Goal: Task Accomplishment & Management: Manage account settings

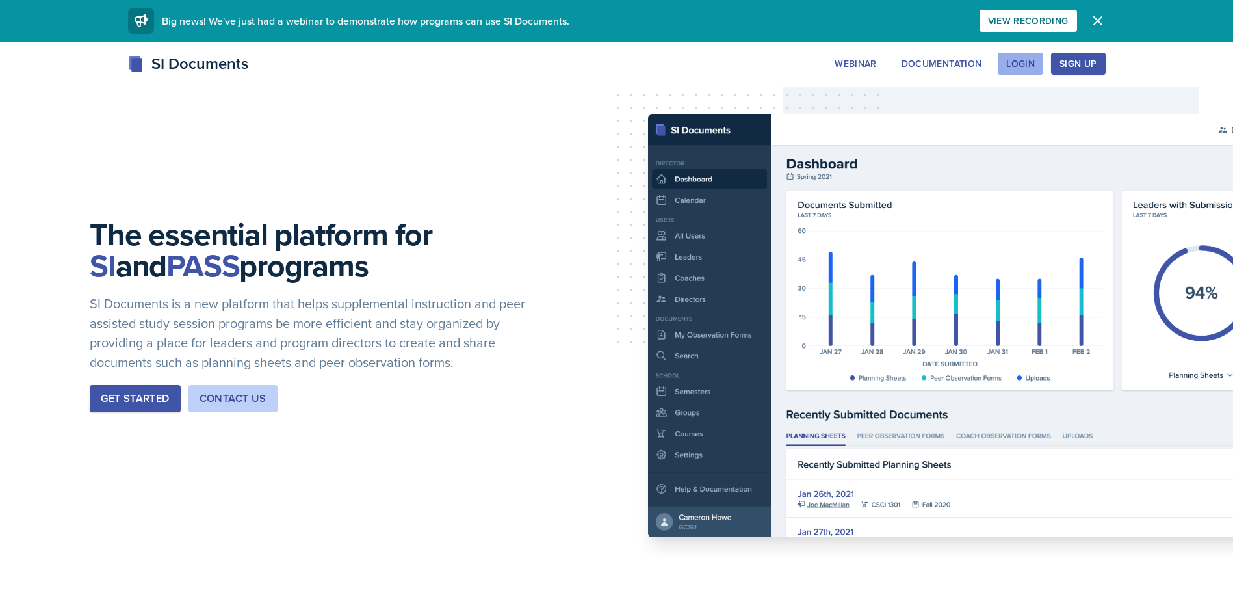
click at [1026, 68] on div "Login" at bounding box center [1021, 64] width 29 height 10
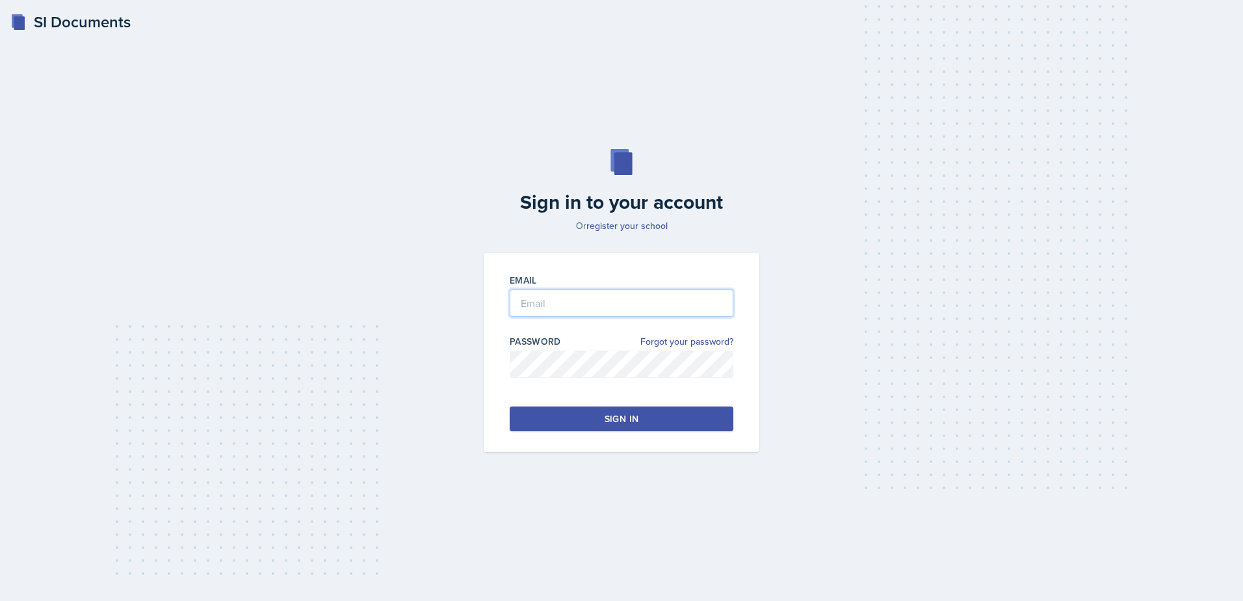
click at [630, 302] on input "email" at bounding box center [622, 302] width 224 height 27
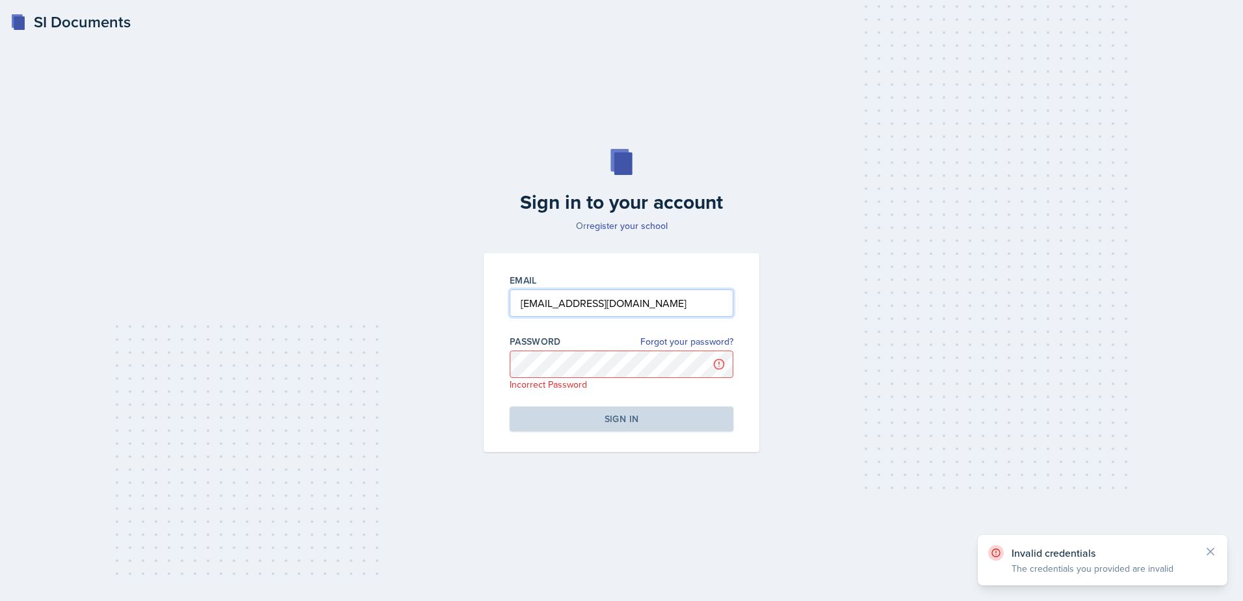
click at [643, 306] on input "[EMAIL_ADDRESS][DOMAIN_NAME]" at bounding box center [622, 302] width 224 height 27
click at [652, 306] on input "[EMAIL_ADDRESS][DOMAIN_NAME]" at bounding box center [622, 302] width 224 height 27
click at [565, 303] on input "[EMAIL_ADDRESS][DOMAIN_NAME]" at bounding box center [622, 302] width 224 height 27
click at [569, 305] on input "[EMAIL_ADDRESS][DOMAIN_NAME]" at bounding box center [622, 302] width 224 height 27
click at [584, 302] on input "[EMAIL_ADDRESS][DOMAIN_NAME]" at bounding box center [622, 302] width 224 height 27
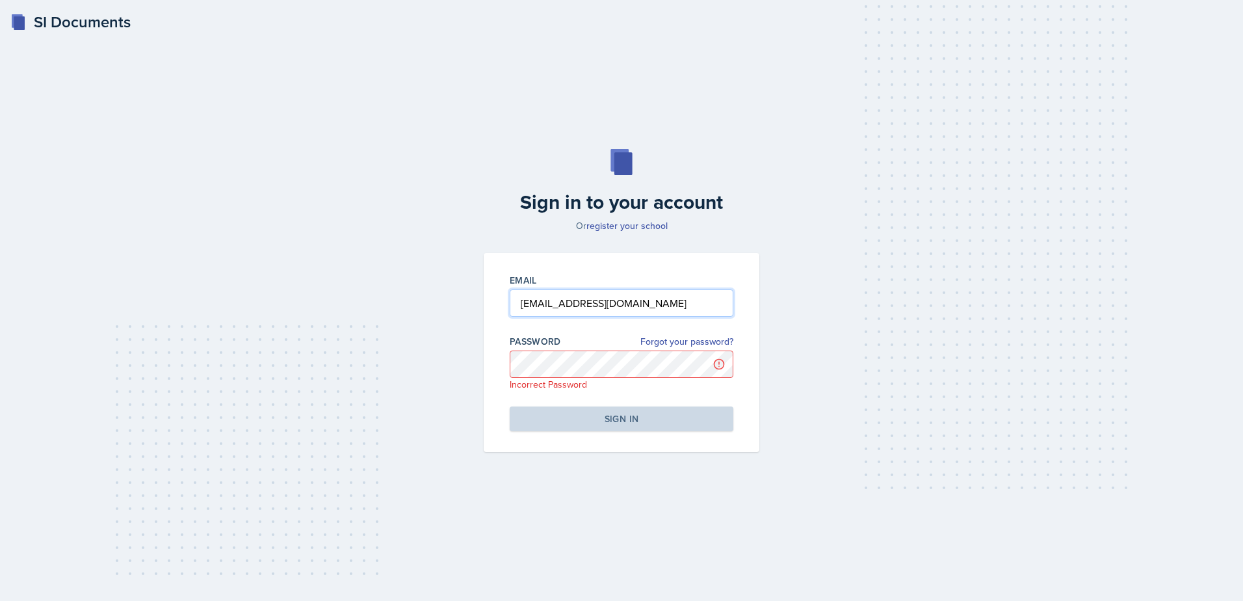
click at [572, 304] on input "[EMAIL_ADDRESS][DOMAIN_NAME]" at bounding box center [622, 302] width 224 height 27
click at [569, 302] on input "[EMAIL_ADDRESS][DOMAIN_NAME]" at bounding box center [622, 302] width 224 height 27
click at [579, 302] on input "[EMAIL_ADDRESS][DOMAIN_NAME]" at bounding box center [622, 302] width 224 height 27
type input "[EMAIL_ADDRESS][DOMAIN_NAME]"
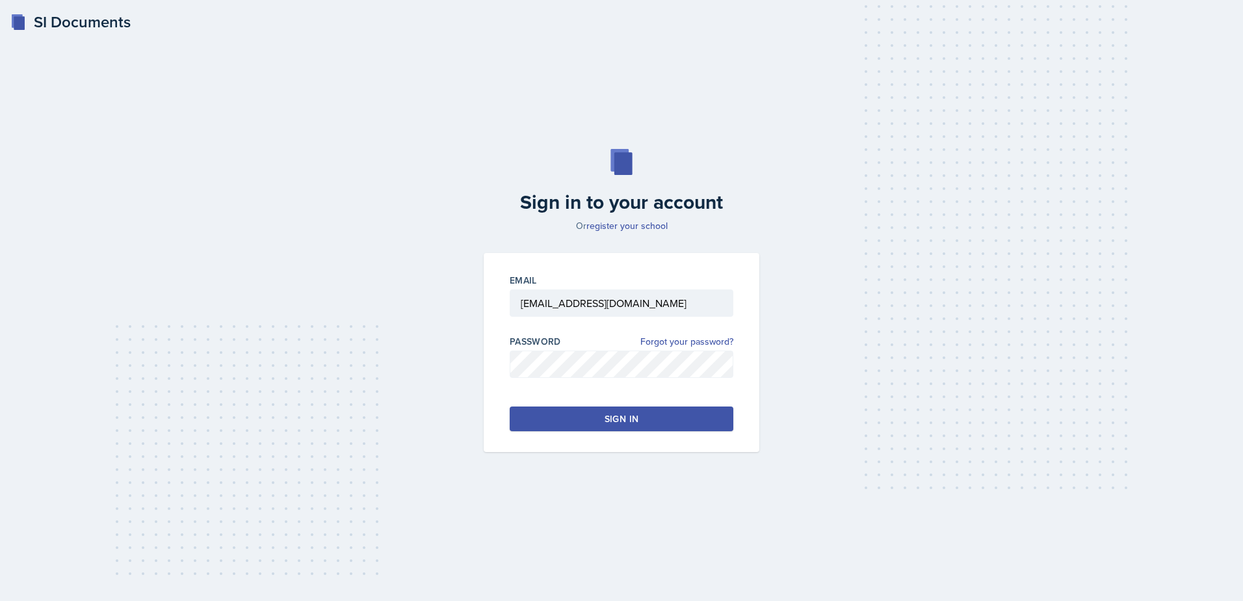
click at [646, 410] on button "Sign in" at bounding box center [622, 418] width 224 height 25
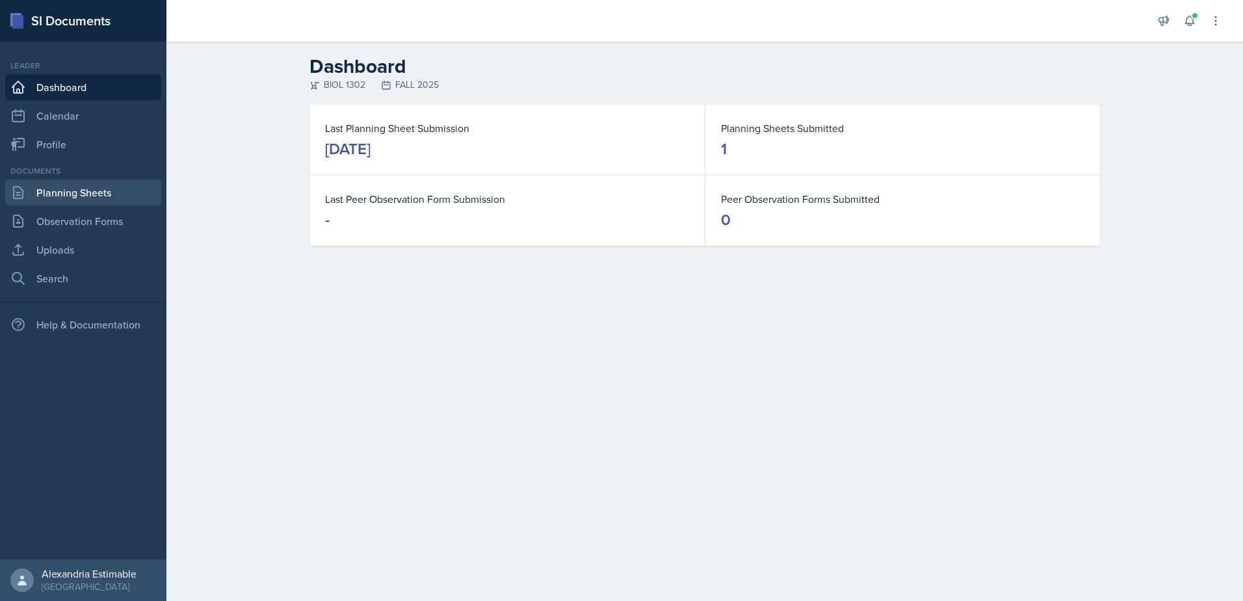
click at [101, 190] on link "Planning Sheets" at bounding box center [83, 192] width 156 height 26
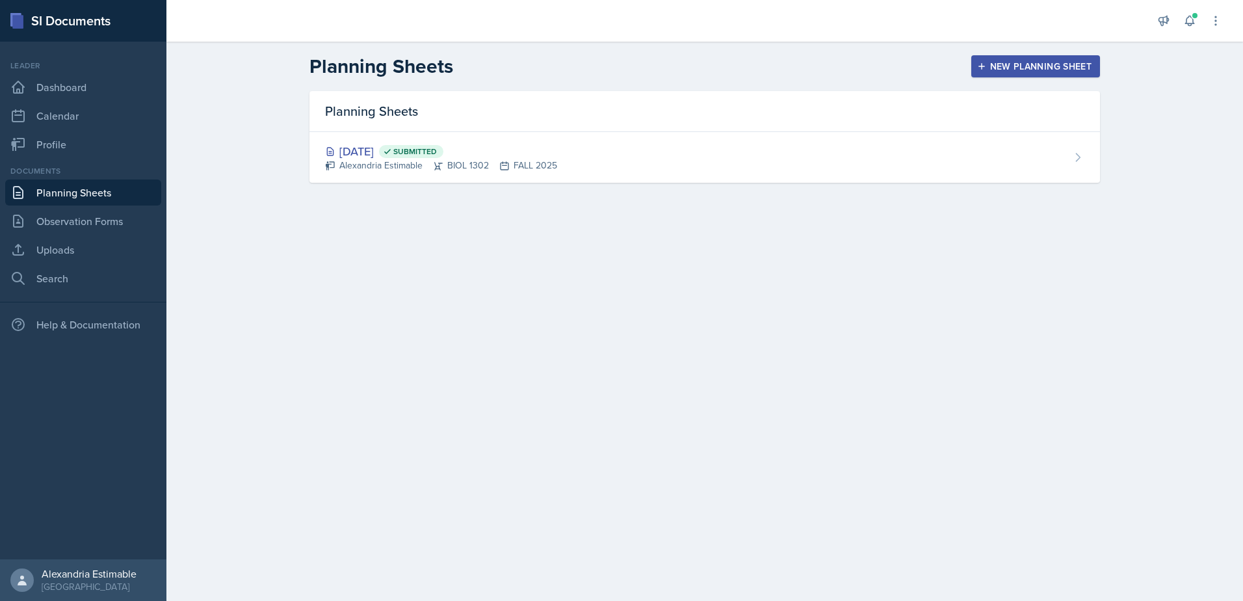
click at [1027, 61] on div "New Planning Sheet" at bounding box center [1036, 66] width 112 height 10
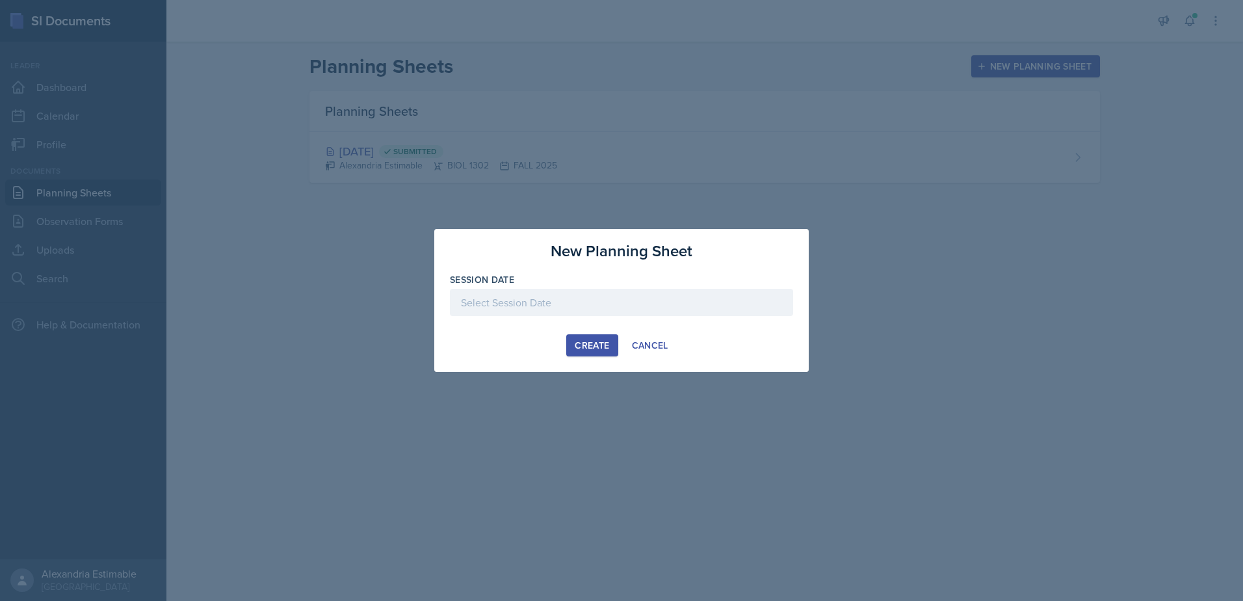
click at [484, 306] on div at bounding box center [621, 302] width 343 height 27
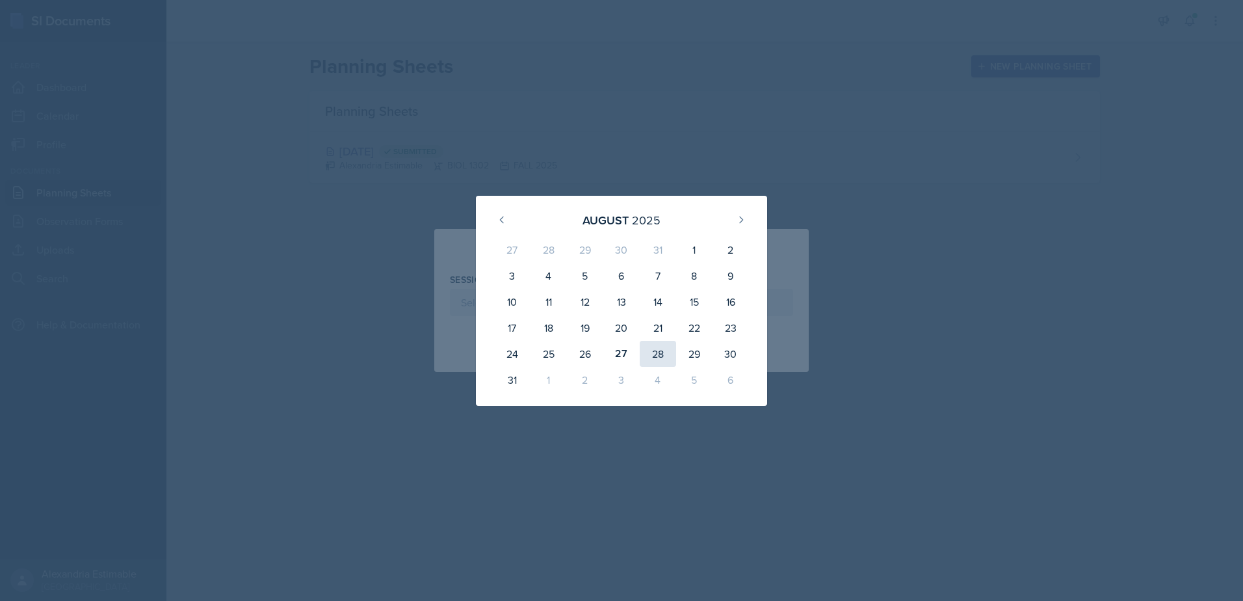
click at [655, 352] on div "28" at bounding box center [658, 354] width 36 height 26
type input "[DATE]"
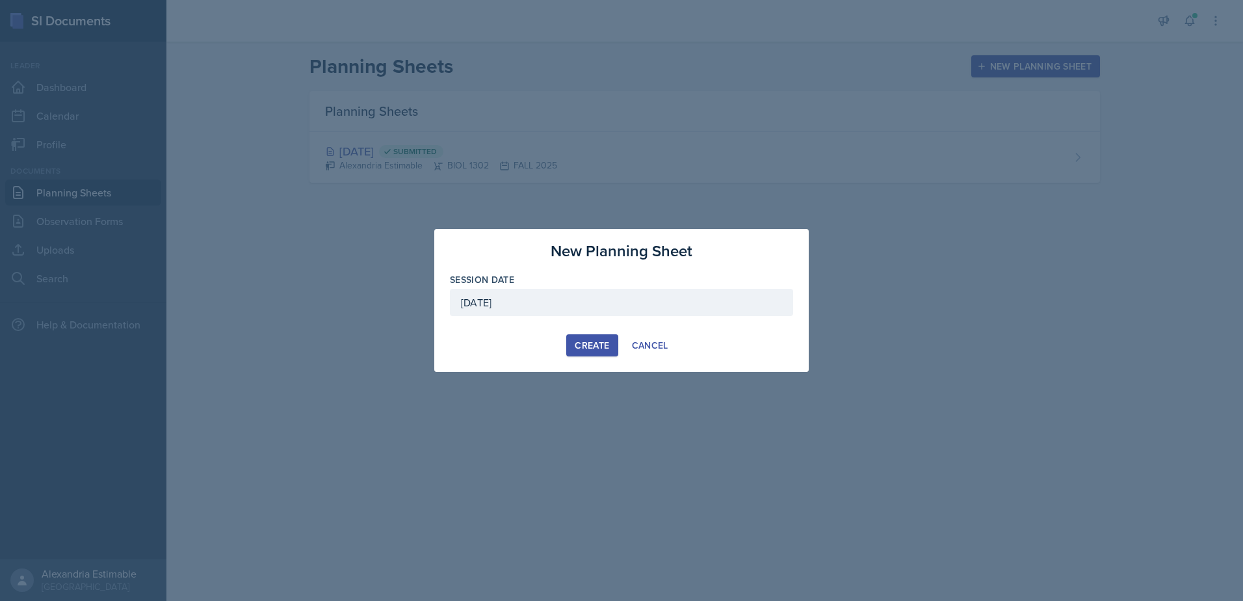
click at [605, 347] on div "Create" at bounding box center [592, 345] width 34 height 10
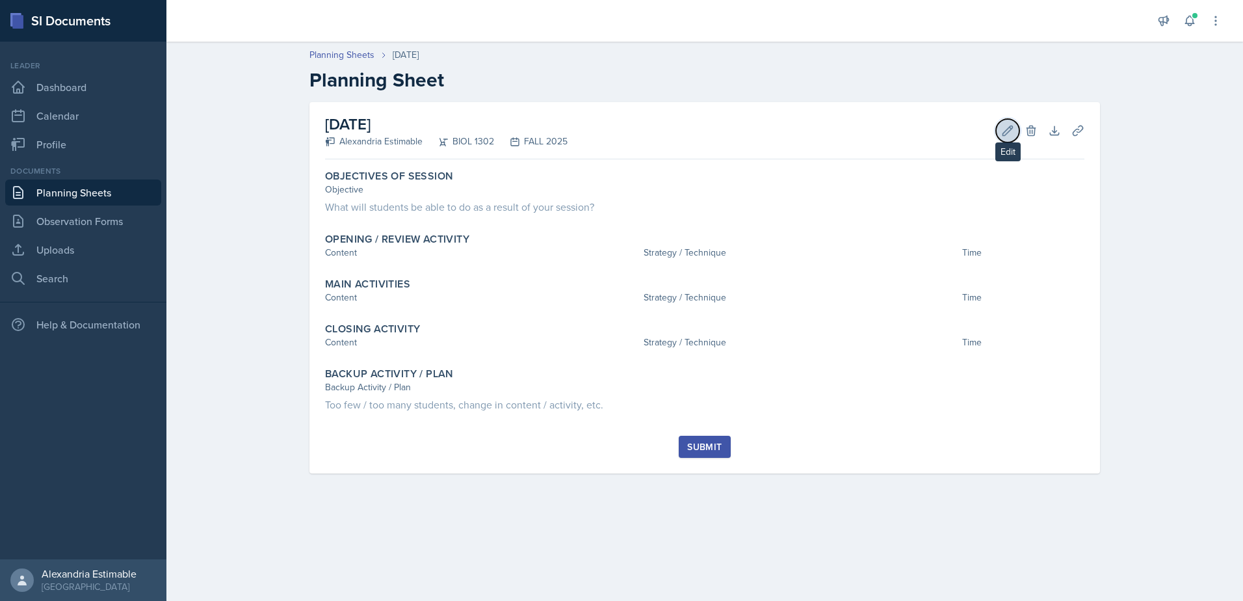
click at [1001, 131] on button "Edit" at bounding box center [1007, 130] width 23 height 23
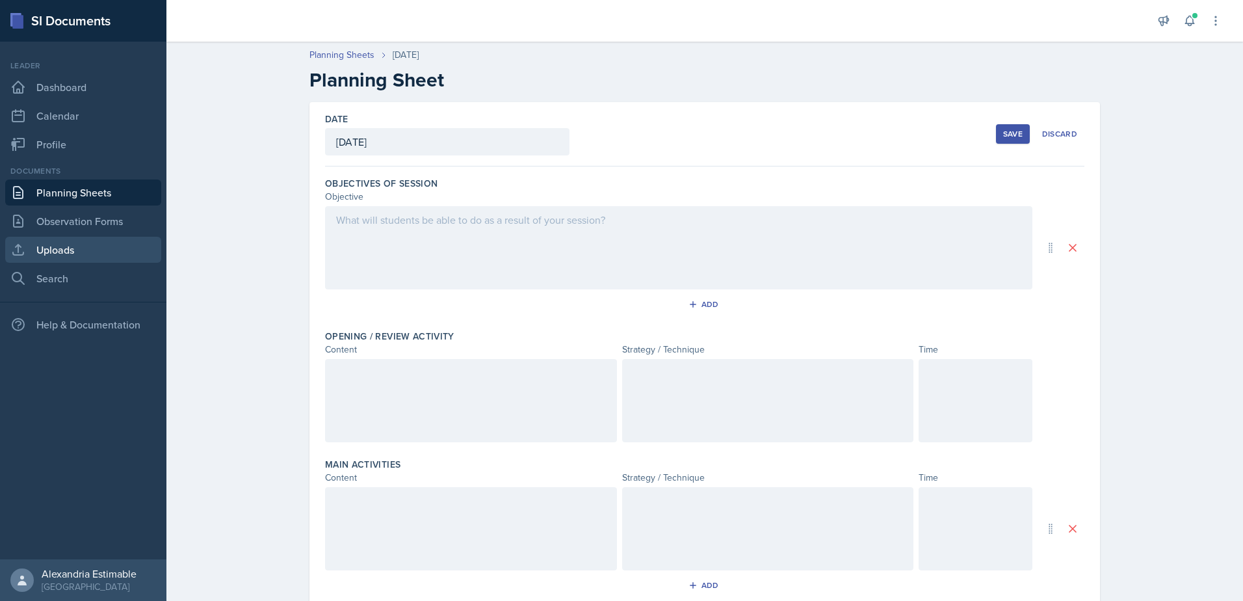
click at [55, 241] on link "Uploads" at bounding box center [83, 250] width 156 height 26
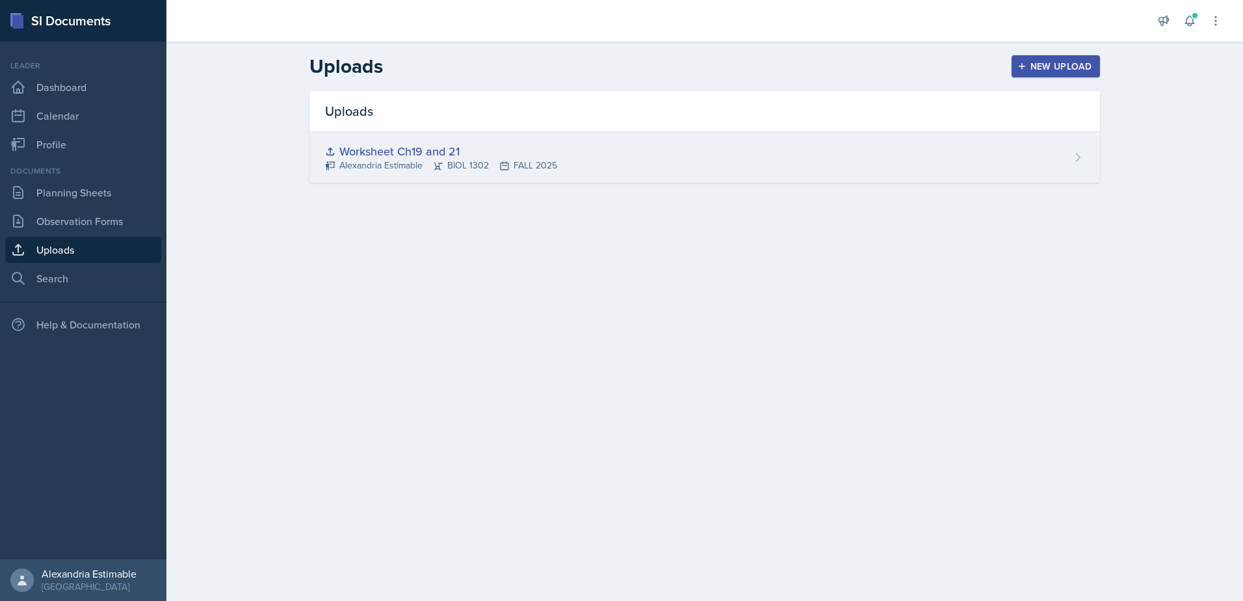
click at [724, 161] on div "Worksheet Ch19 and 21 Alexandria Estimable BIOL 1302 FALL 2025" at bounding box center [705, 157] width 791 height 51
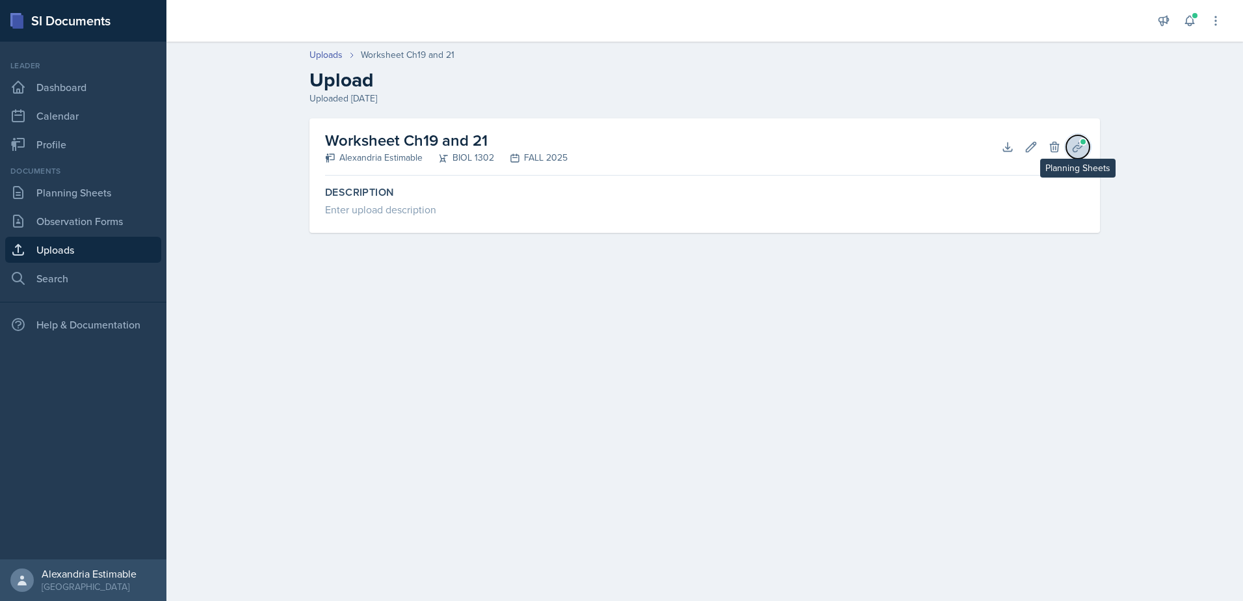
click at [1075, 148] on icon at bounding box center [1078, 146] width 13 height 13
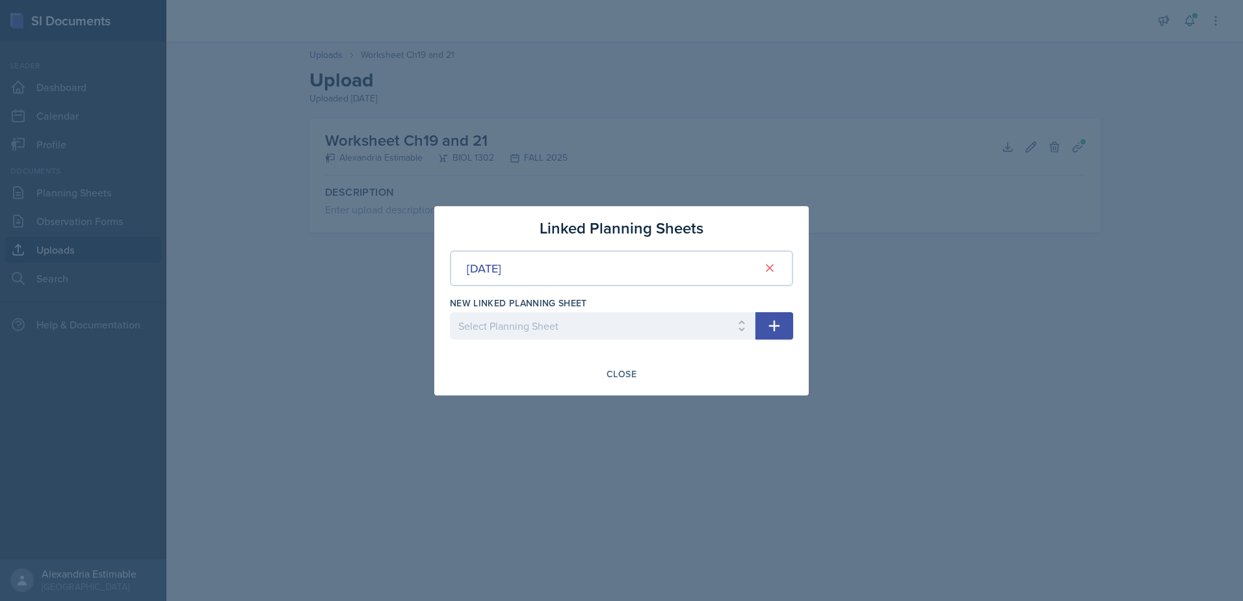
click at [761, 328] on button "button" at bounding box center [775, 325] width 38 height 27
click at [734, 332] on select "Select Planning Sheet [DATE]" at bounding box center [603, 325] width 306 height 27
select select "1e49111a-872e-46aa-a228-c9f3fcb145a9"
click at [450, 312] on select "Select Planning Sheet [DATE]" at bounding box center [603, 325] width 306 height 27
click at [635, 371] on div "Close" at bounding box center [622, 374] width 30 height 10
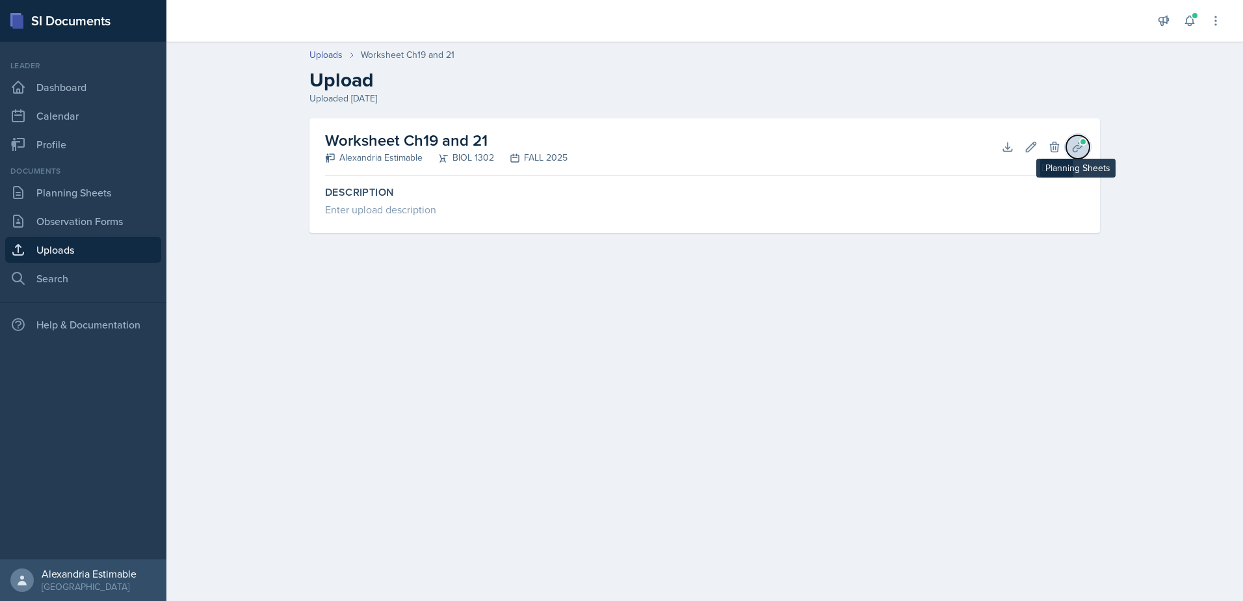
click at [1073, 148] on icon at bounding box center [1078, 146] width 13 height 13
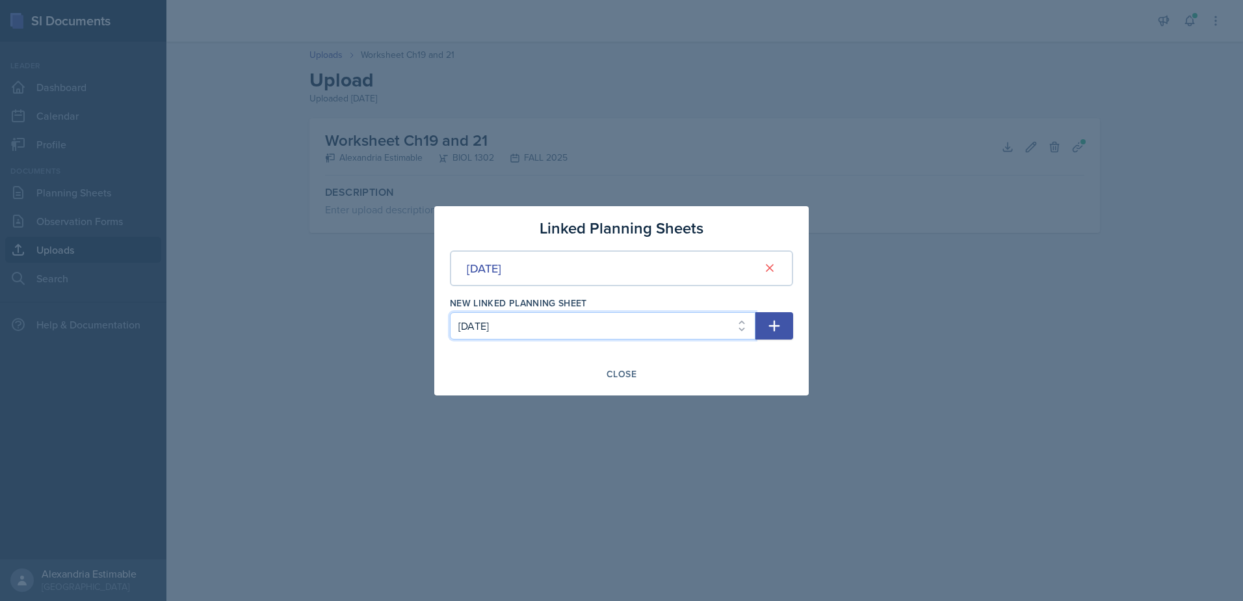
click at [678, 325] on select "Select Planning Sheet [DATE]" at bounding box center [603, 325] width 306 height 27
click at [450, 312] on select "Select Planning Sheet [DATE]" at bounding box center [603, 325] width 306 height 27
click at [776, 324] on icon "button" at bounding box center [775, 326] width 16 height 16
select select
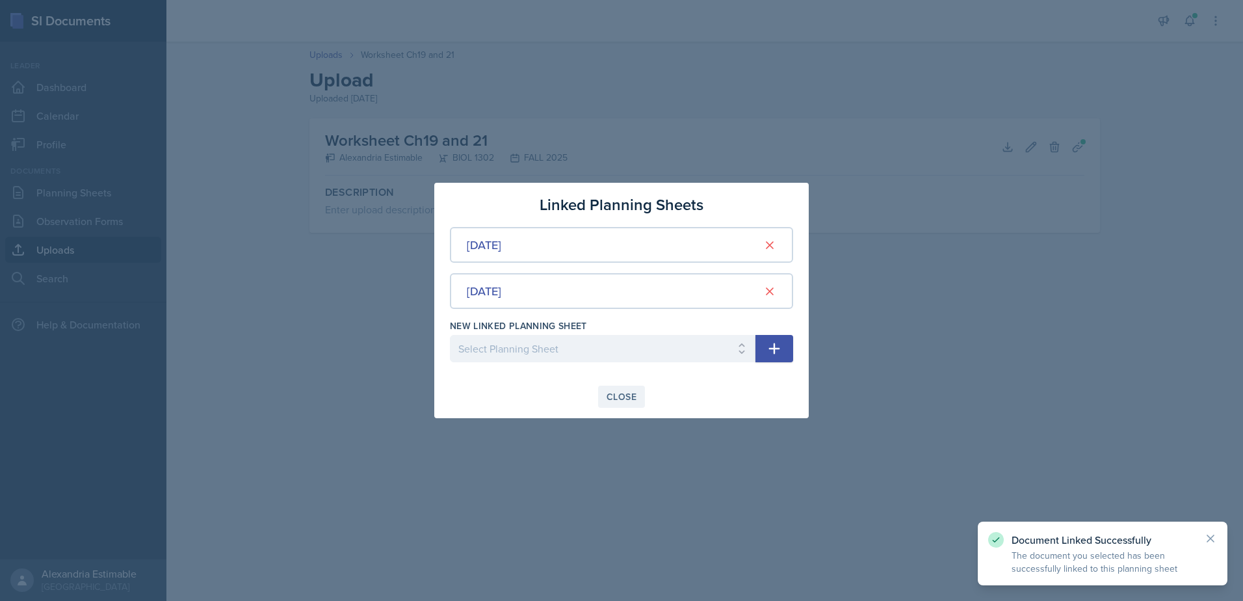
click at [631, 393] on div "Close" at bounding box center [622, 396] width 30 height 10
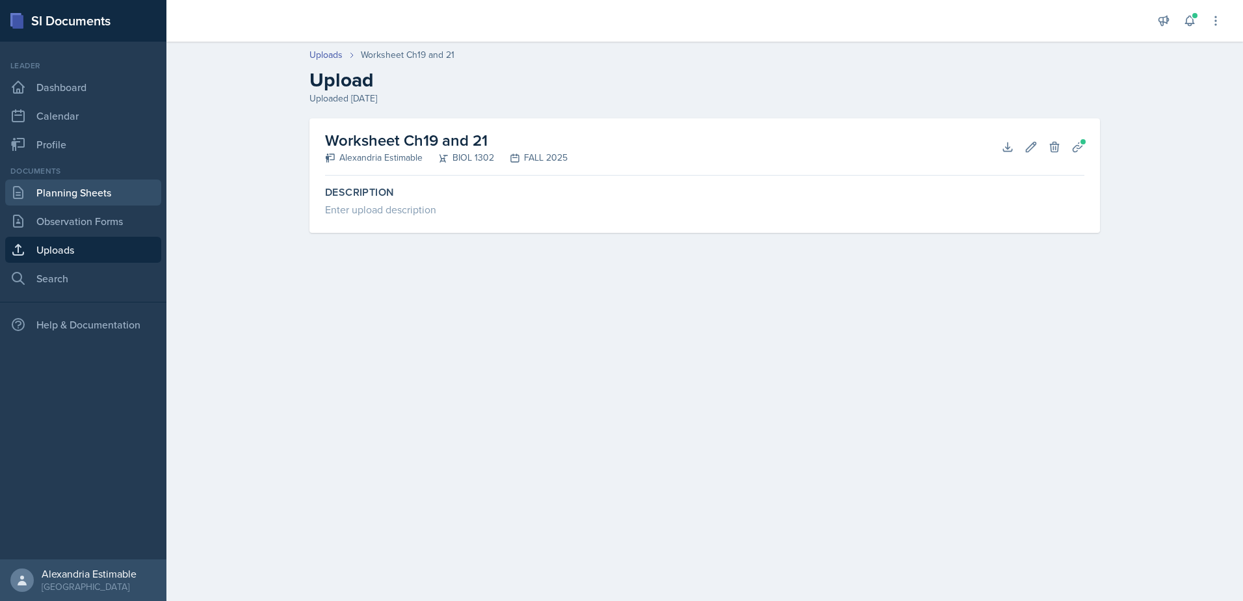
click at [76, 200] on link "Planning Sheets" at bounding box center [83, 192] width 156 height 26
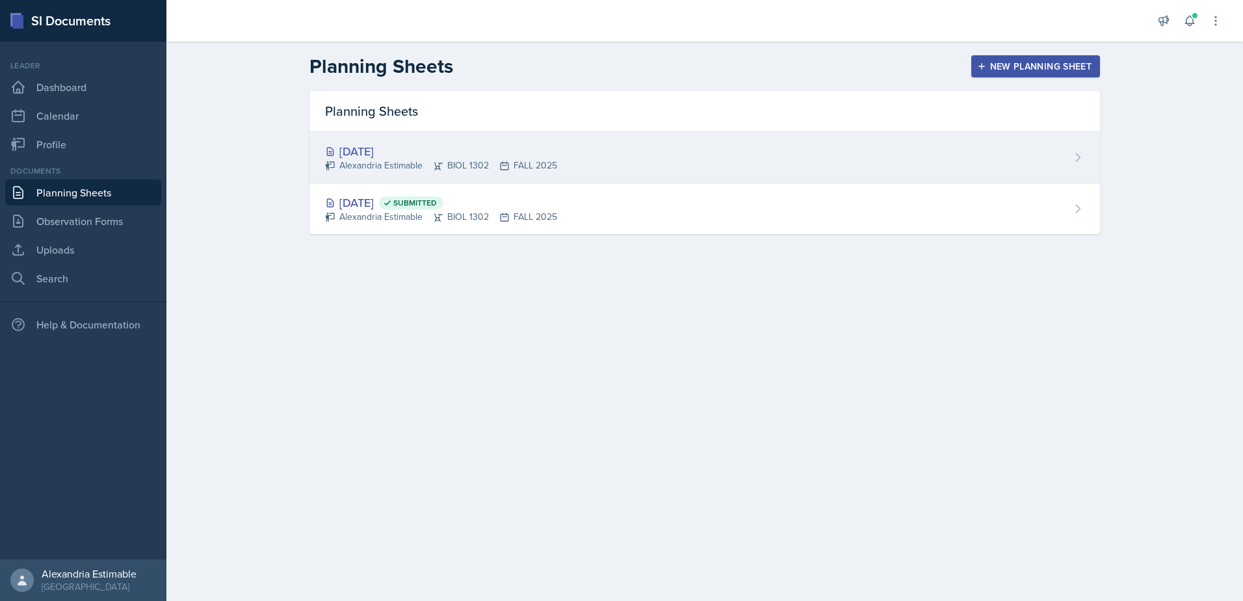
click at [626, 174] on div "[DATE] Alexandria Estimable BIOL 1302 FALL 2025" at bounding box center [705, 157] width 791 height 51
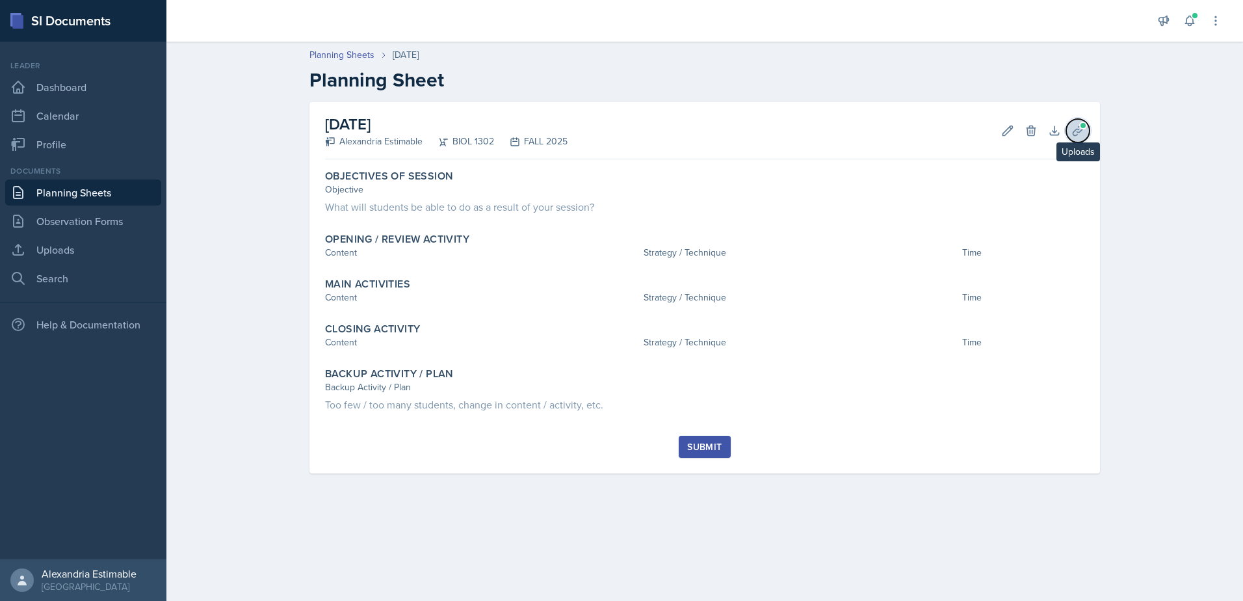
click at [1073, 135] on icon at bounding box center [1078, 130] width 13 height 13
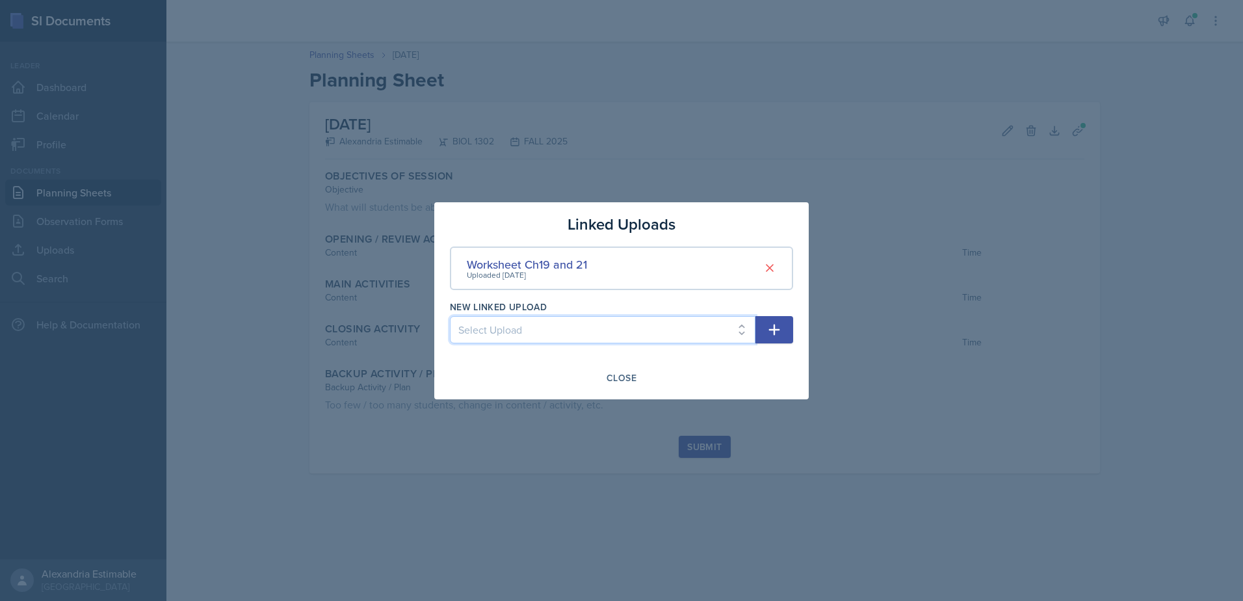
click at [741, 330] on select "Select Upload" at bounding box center [603, 329] width 306 height 27
click at [571, 263] on div "Worksheet Ch19 and 21" at bounding box center [527, 265] width 120 height 18
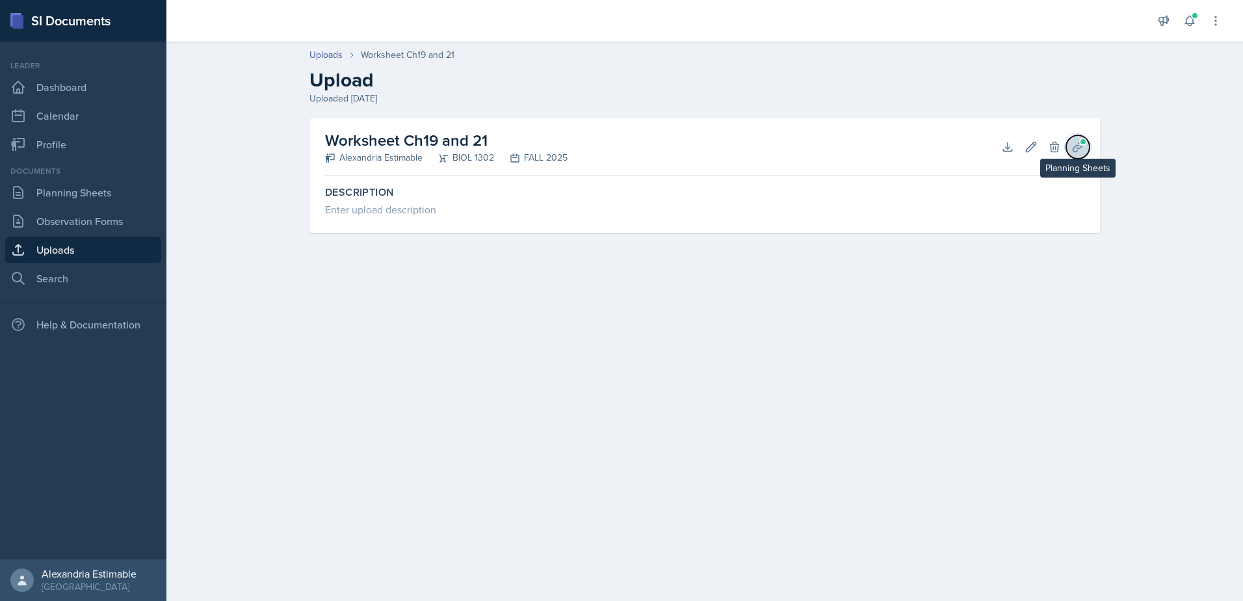
click at [1074, 149] on icon at bounding box center [1078, 147] width 10 height 10
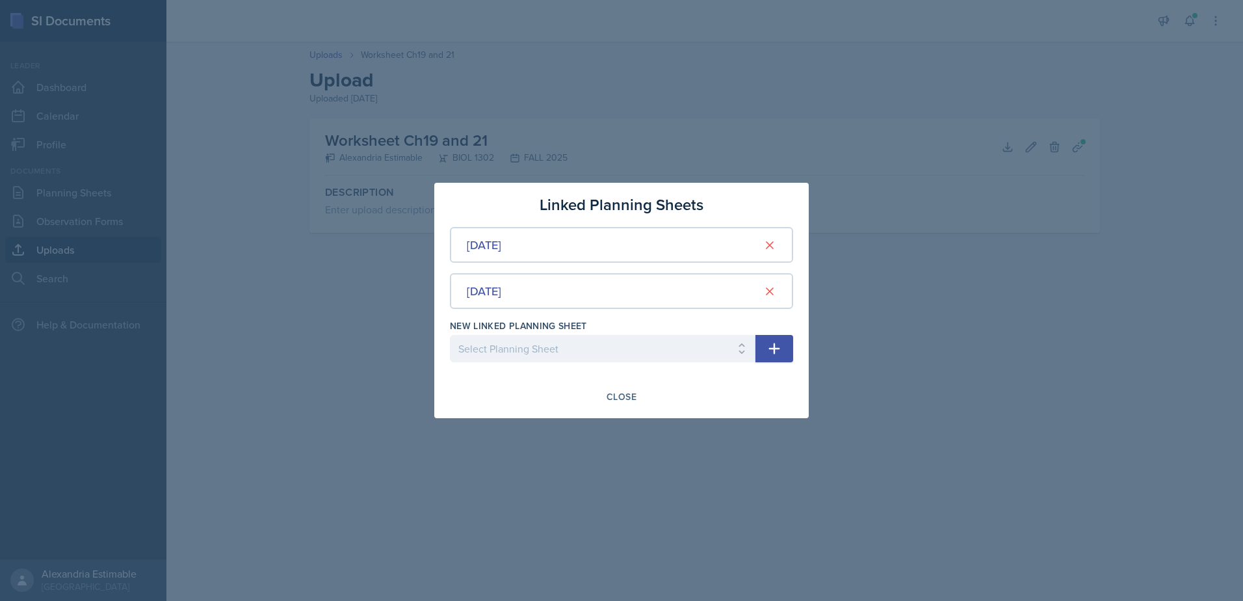
click at [549, 289] on div "[DATE]" at bounding box center [621, 291] width 343 height 36
click at [501, 289] on div "[DATE]" at bounding box center [484, 291] width 34 height 18
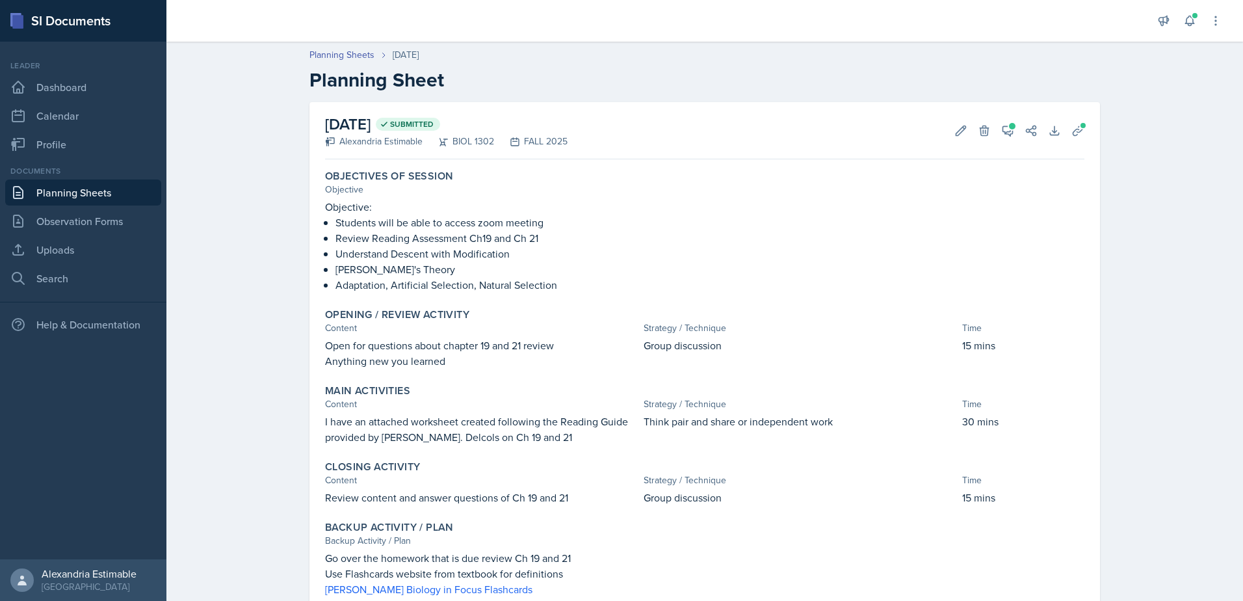
scroll to position [48, 0]
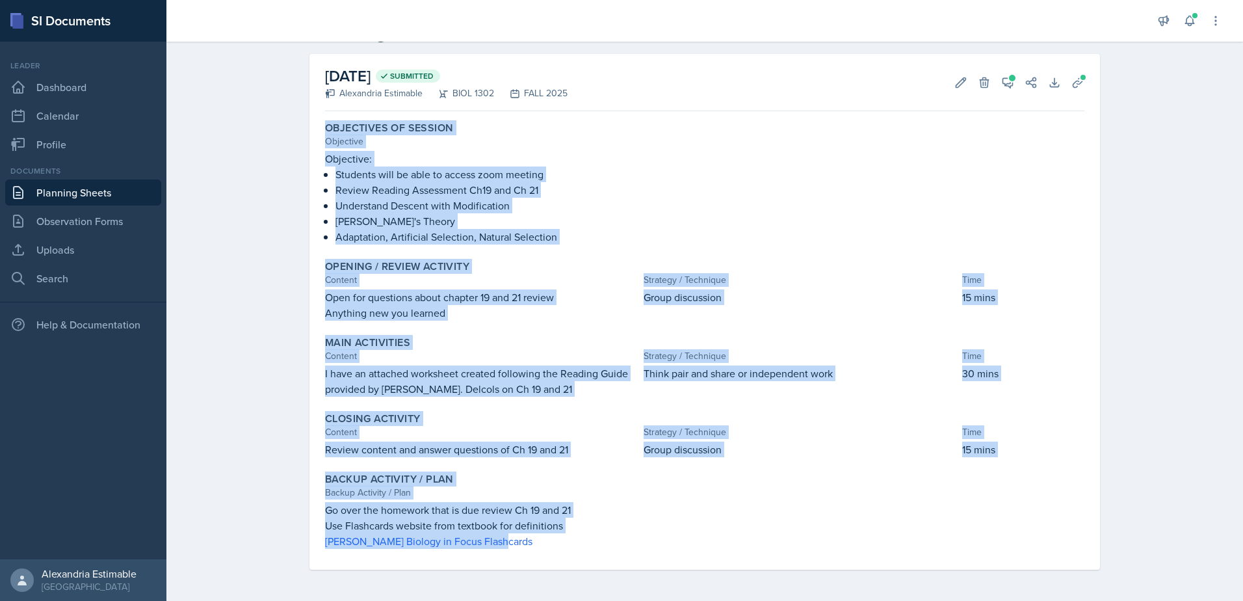
drag, startPoint x: 473, startPoint y: 549, endPoint x: 295, endPoint y: 131, distance: 455.1
click at [295, 131] on div "[DATE] Submitted Alexandria Estimable BIOL 1302 FALL 2025 Edit Delete View Comm…" at bounding box center [705, 327] width 832 height 547
copy div "Objectives of Session Objective Objective: Students will be able to access zoom…"
click at [960, 90] on button "Edit" at bounding box center [960, 82] width 23 height 23
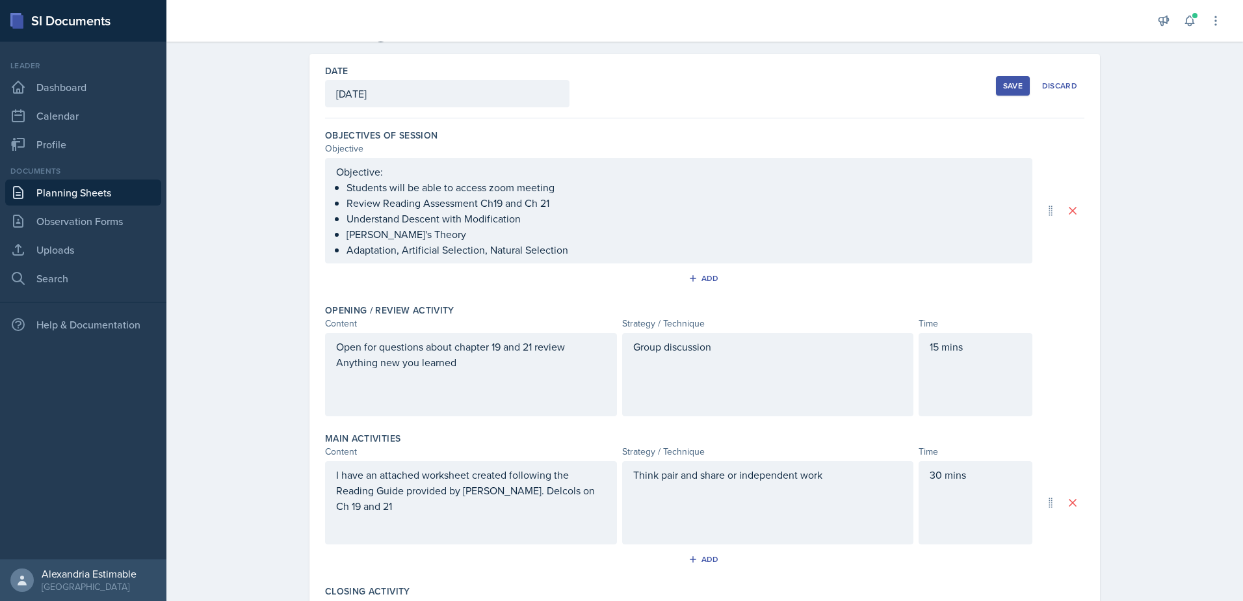
click at [424, 98] on div "[DATE]" at bounding box center [447, 93] width 244 height 27
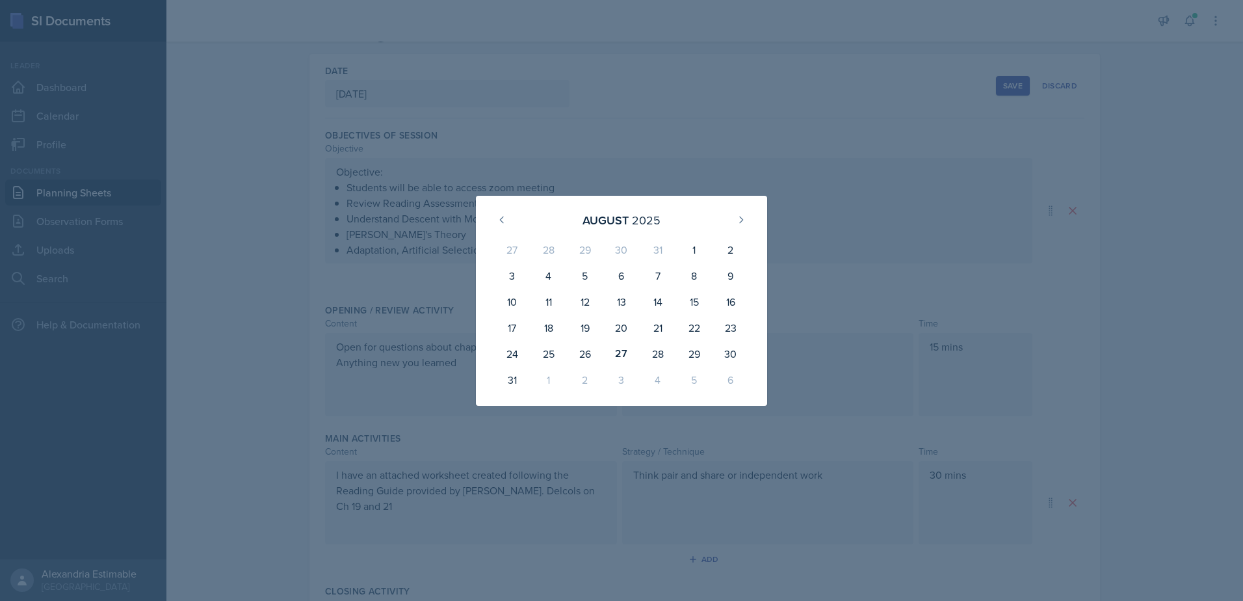
click at [826, 148] on div at bounding box center [621, 300] width 1243 height 601
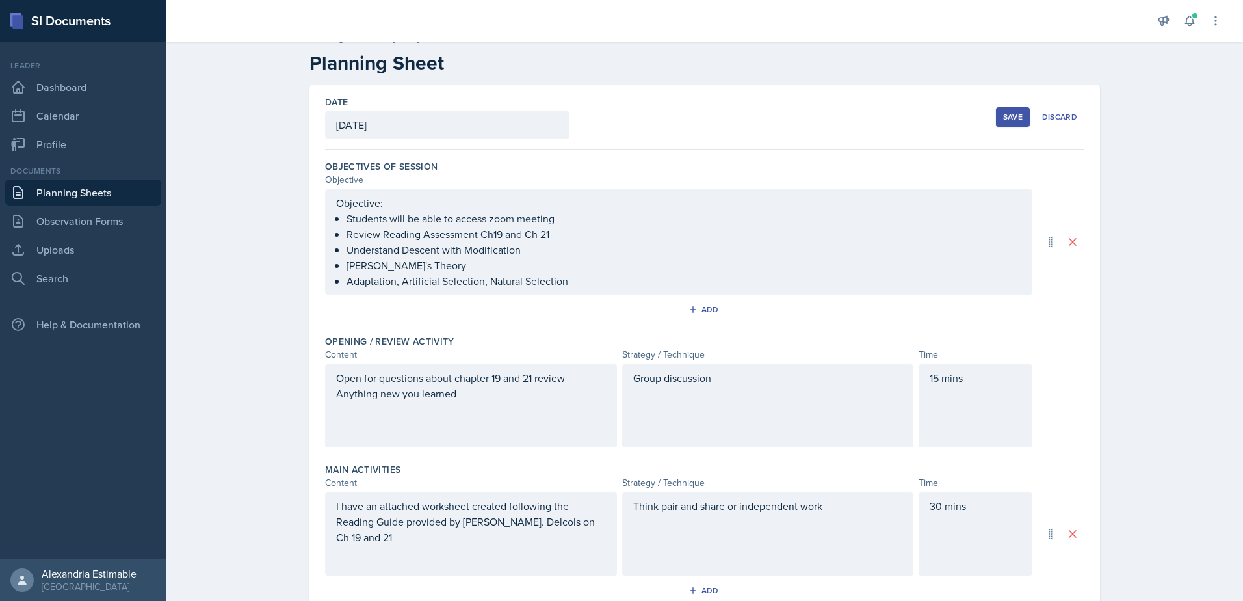
scroll to position [0, 0]
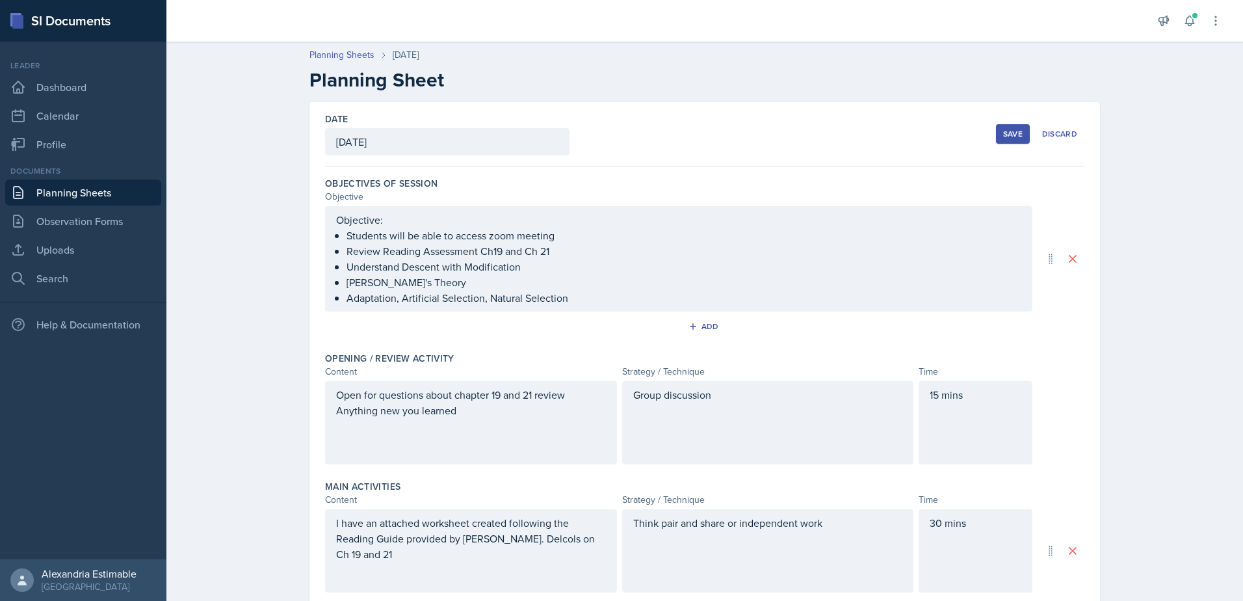
click at [405, 146] on div "[DATE]" at bounding box center [447, 141] width 244 height 27
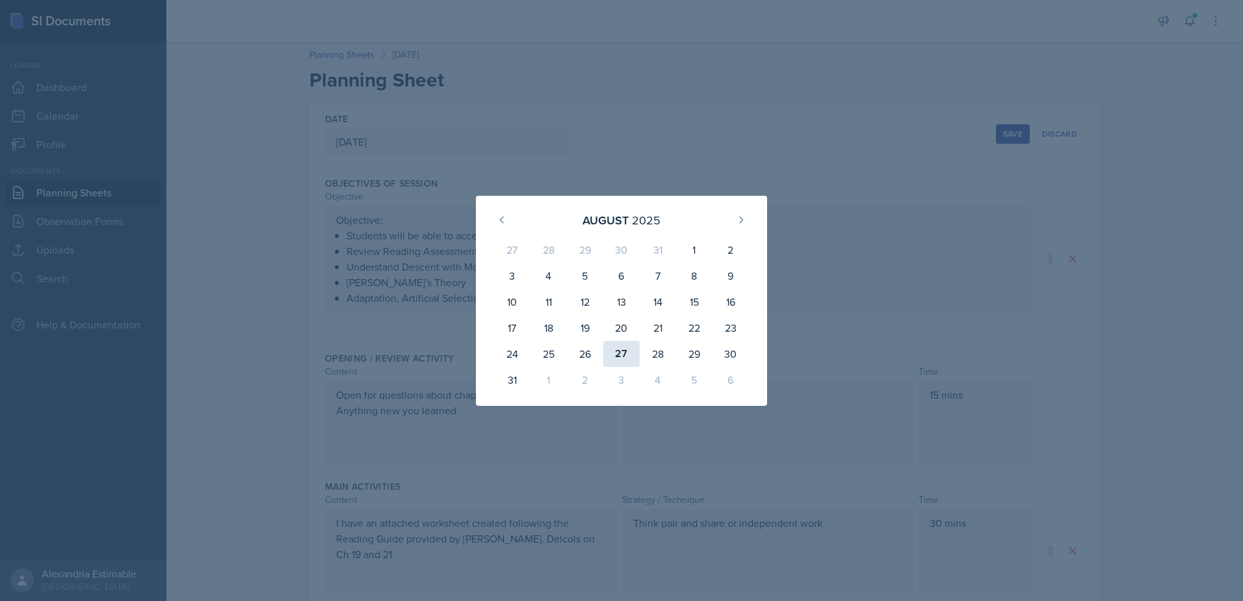
click at [621, 358] on div "27" at bounding box center [621, 354] width 36 height 26
type input "[DATE]"
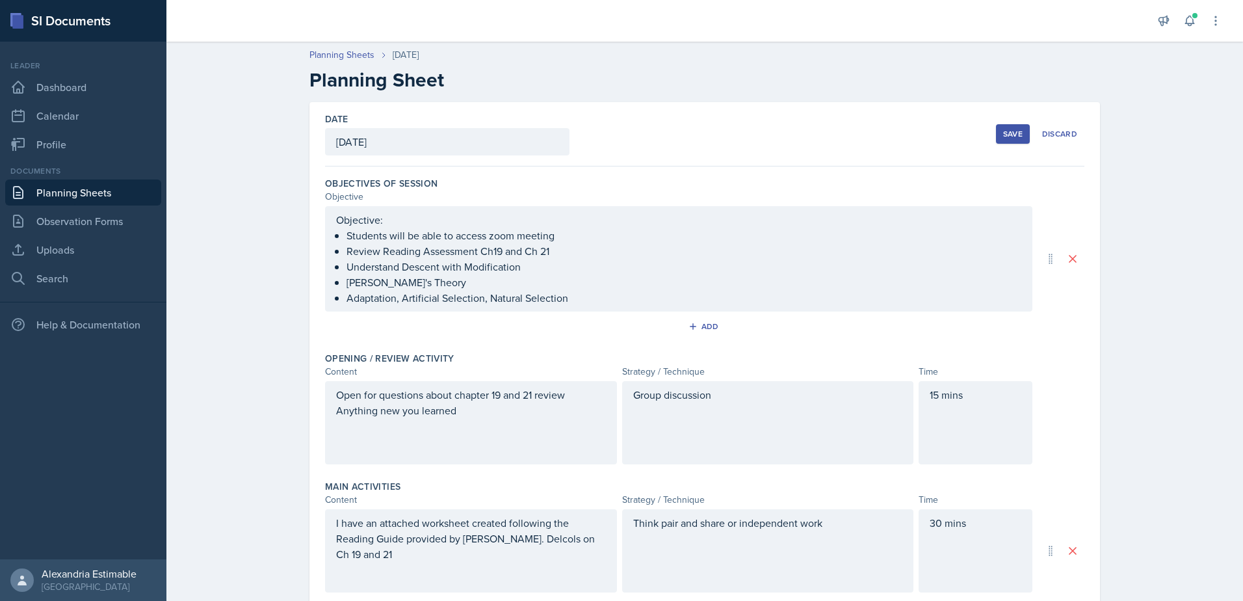
click at [1012, 141] on button "Save" at bounding box center [1013, 134] width 34 height 20
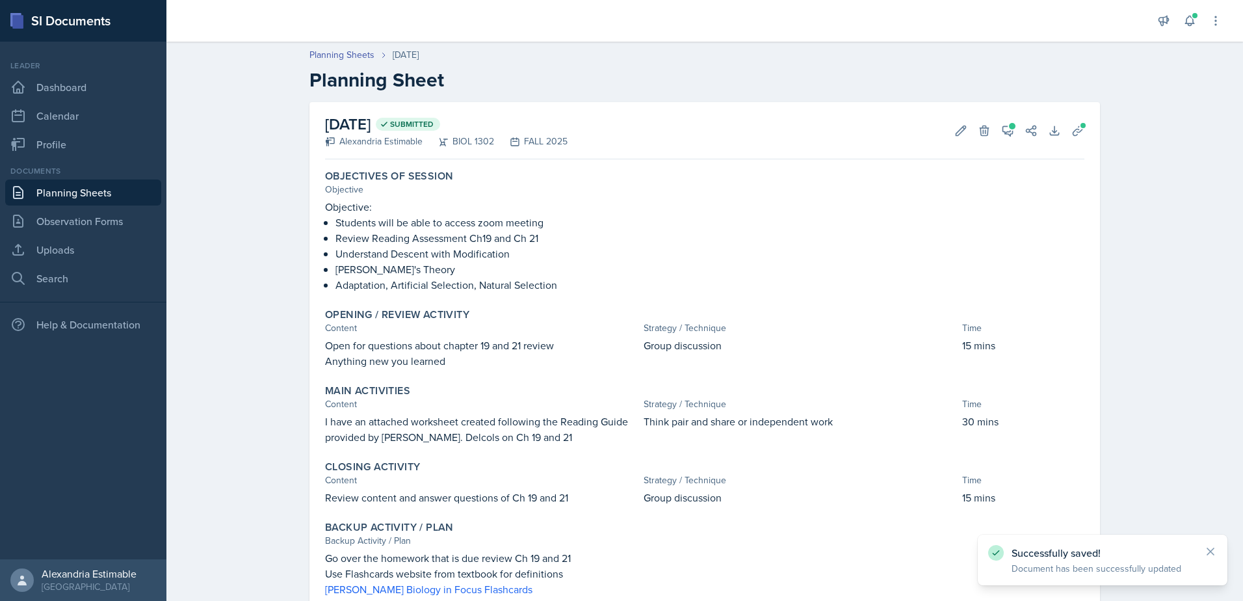
scroll to position [48, 0]
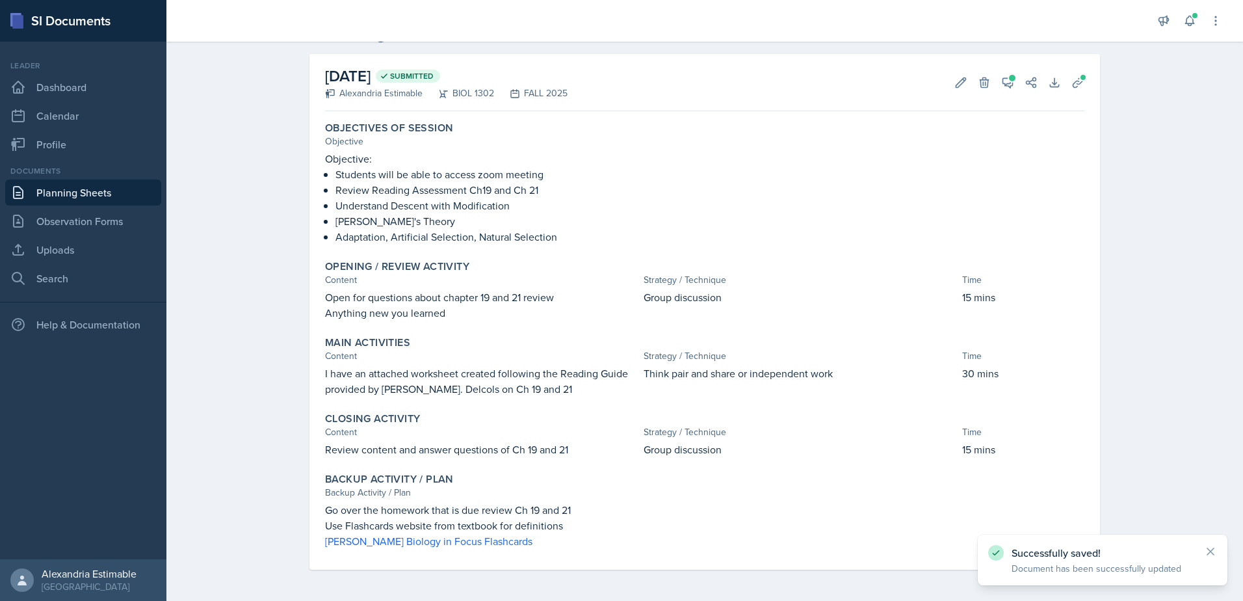
click at [76, 190] on link "Planning Sheets" at bounding box center [83, 192] width 156 height 26
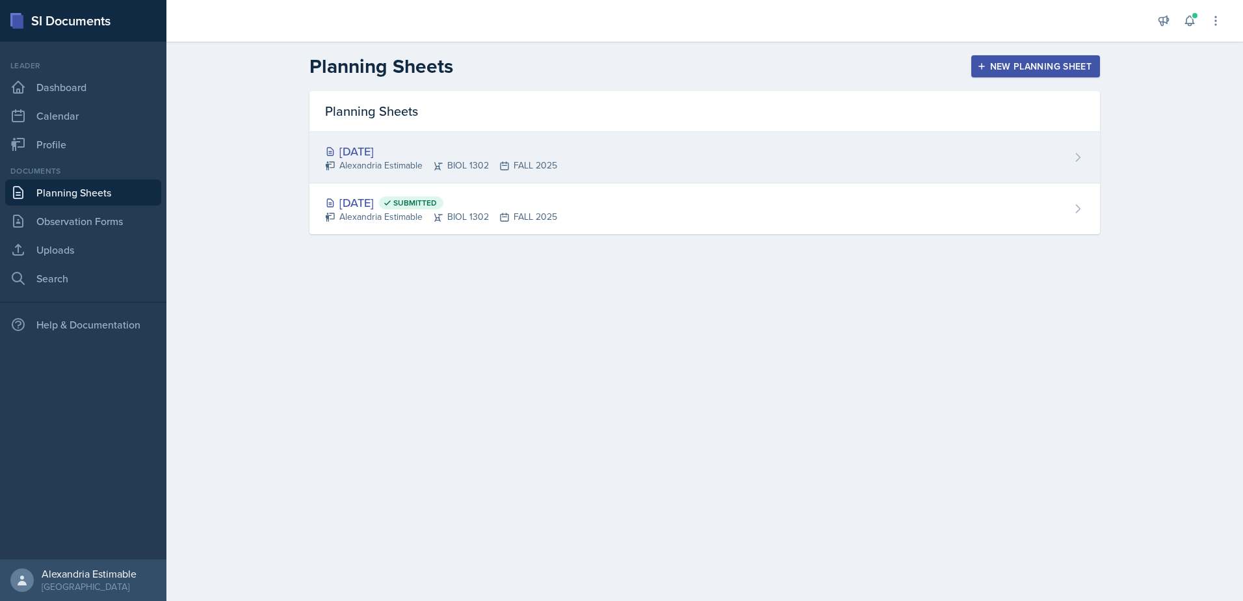
click at [407, 170] on div "Alexandria Estimable BIOL 1302 FALL 2025" at bounding box center [441, 166] width 232 height 14
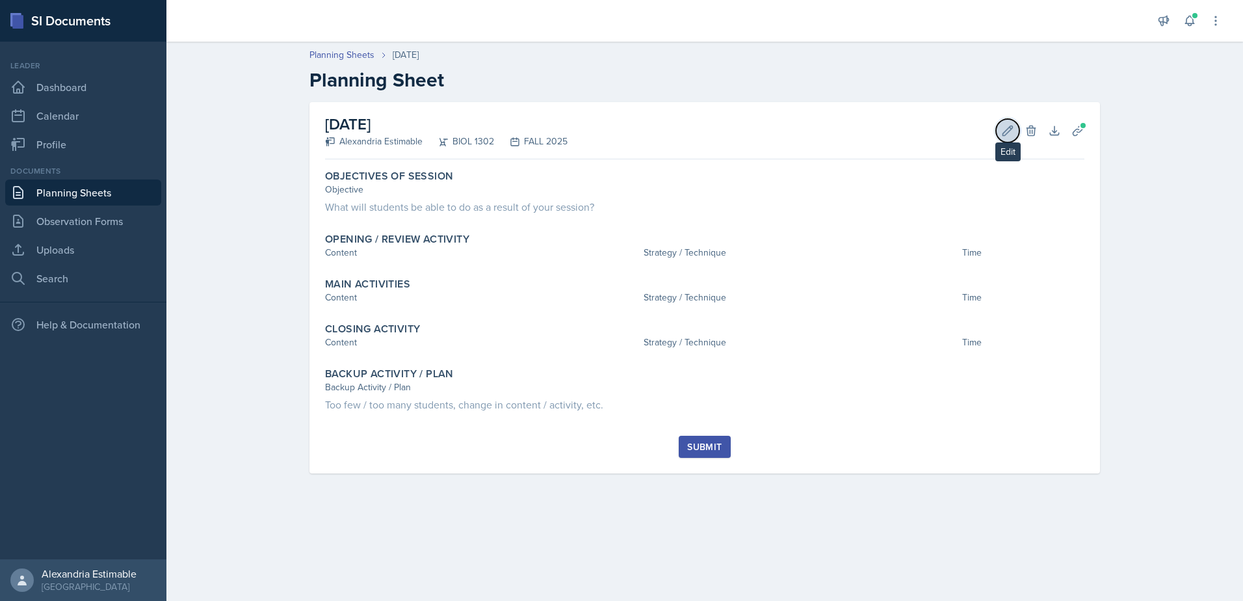
click at [1011, 130] on icon at bounding box center [1007, 130] width 13 height 13
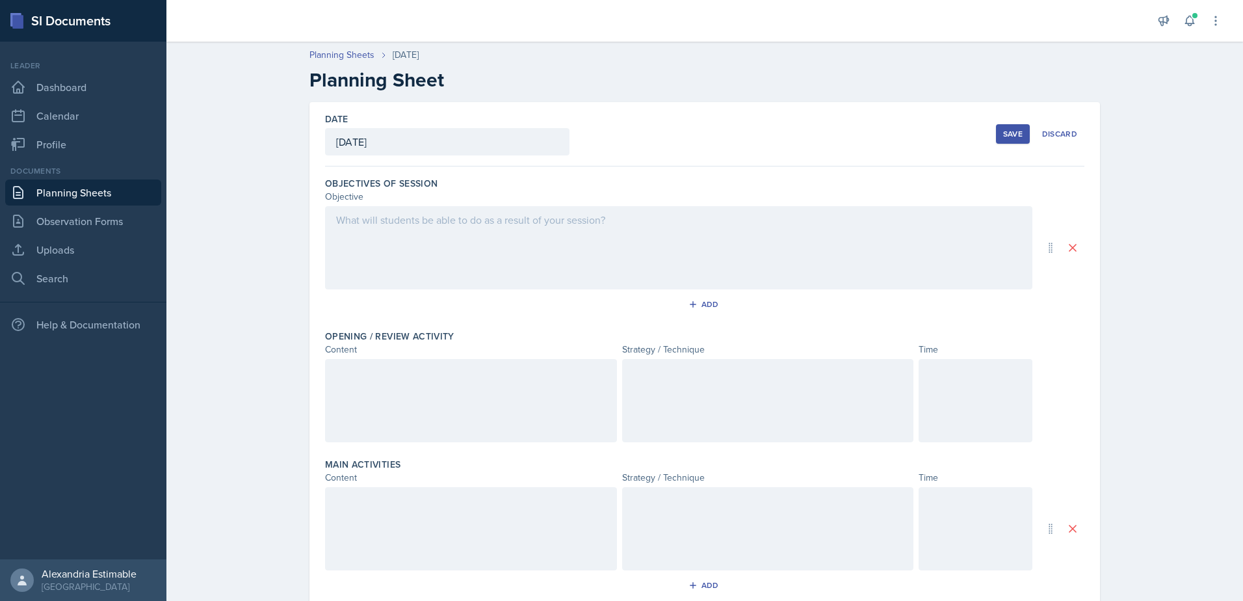
click at [544, 267] on div at bounding box center [678, 247] width 707 height 83
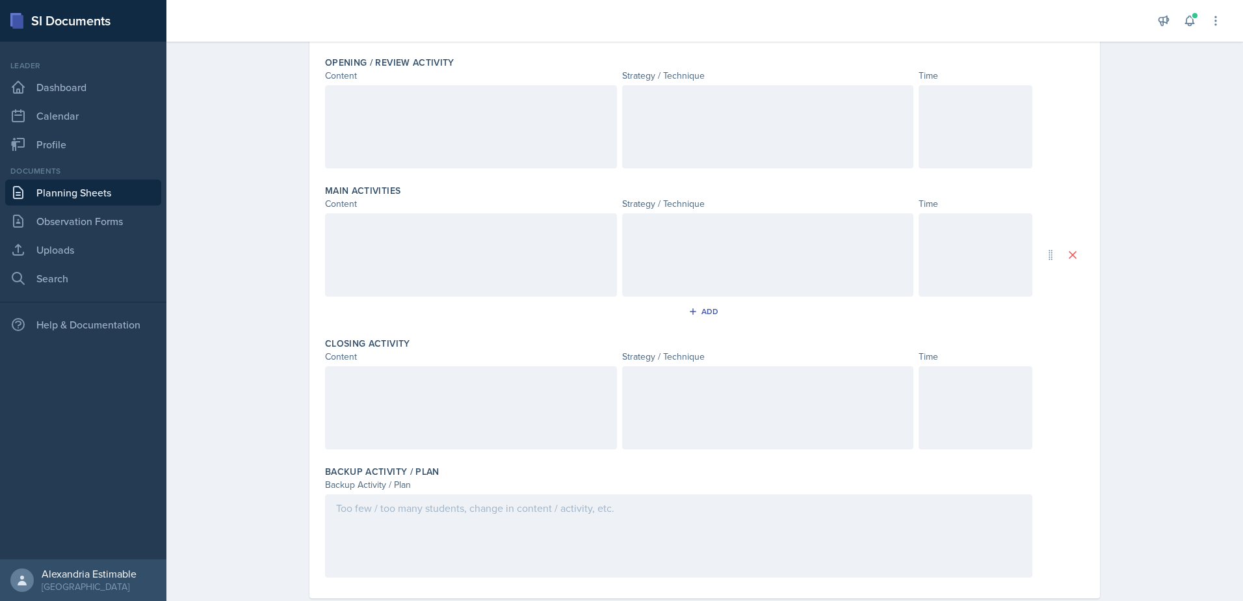
drag, startPoint x: 333, startPoint y: 367, endPoint x: 395, endPoint y: 634, distance: 274.3
click at [395, 600] on html "SI Documents Leader Dashboard Calendar Profile Documents Planning Sheets Observ…" at bounding box center [621, 300] width 1243 height 601
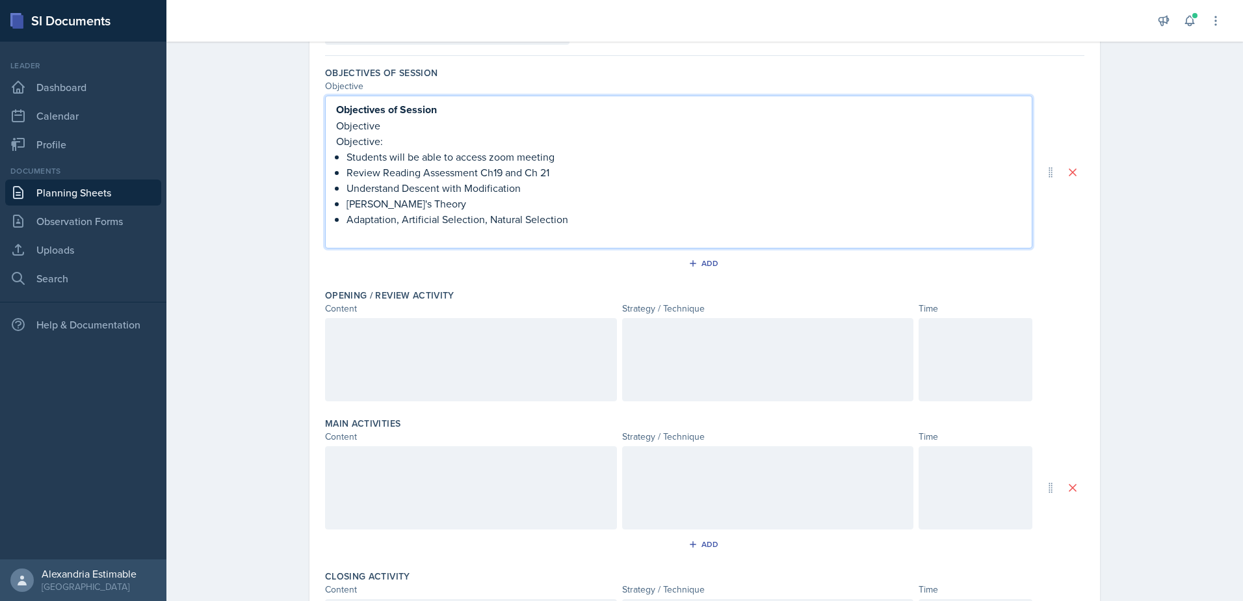
scroll to position [33, 0]
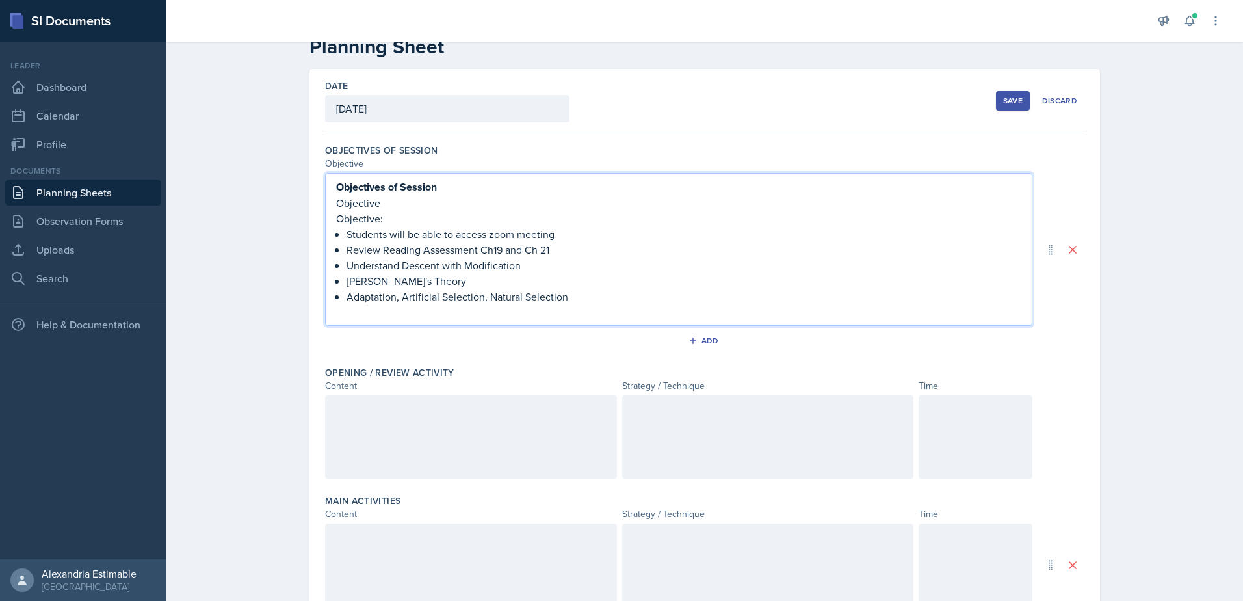
click at [443, 438] on div at bounding box center [471, 436] width 292 height 83
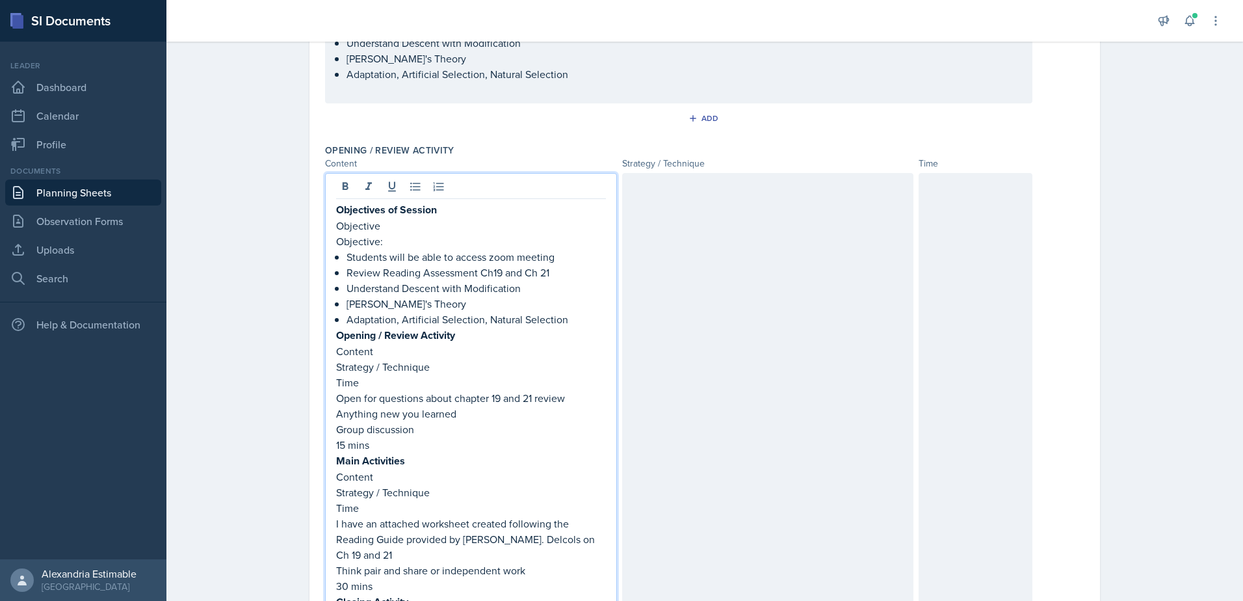
scroll to position [164, 0]
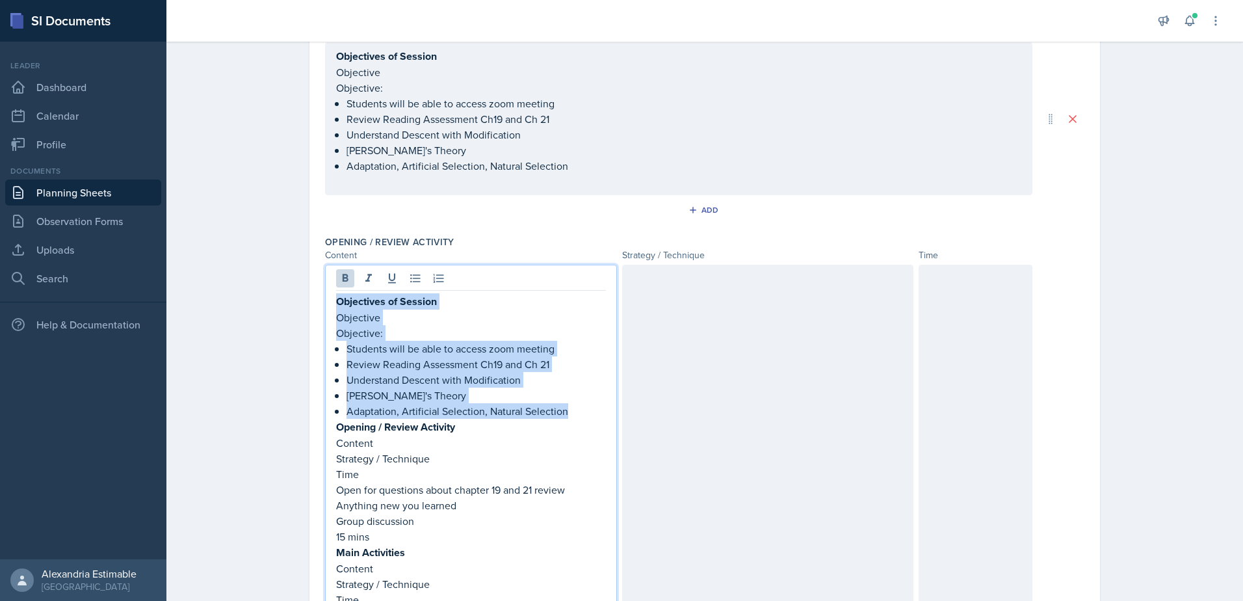
drag, startPoint x: 565, startPoint y: 414, endPoint x: 320, endPoint y: 295, distance: 272.5
click at [325, 295] on div "Objectives of Session Objective Objective: Students will be able to access zoom…" at bounding box center [471, 580] width 292 height 631
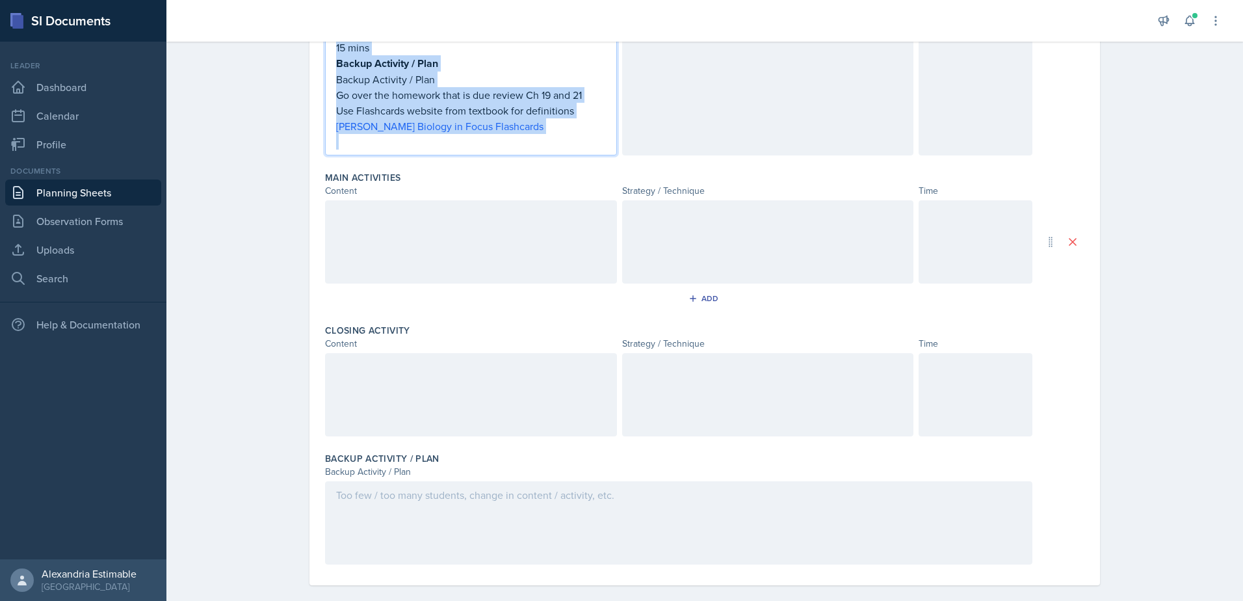
drag, startPoint x: 332, startPoint y: 443, endPoint x: 458, endPoint y: 634, distance: 229.4
click at [458, 600] on html "SI Documents Leader Dashboard Calendar Profile Documents Planning Sheets Observ…" at bounding box center [621, 300] width 1243 height 601
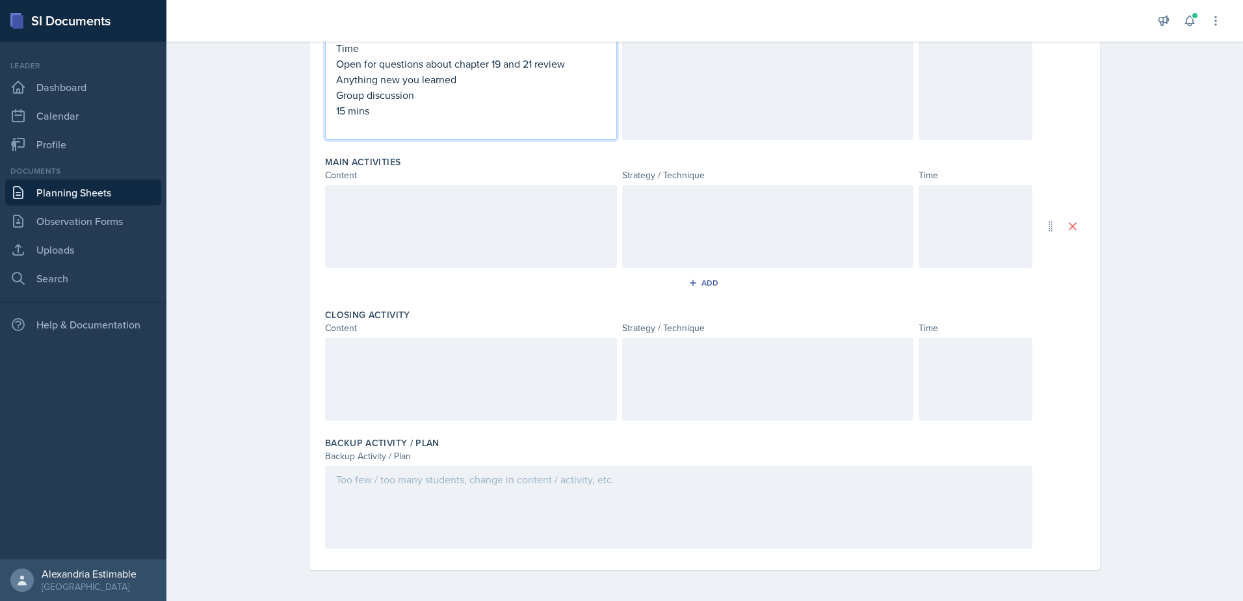
scroll to position [262, 0]
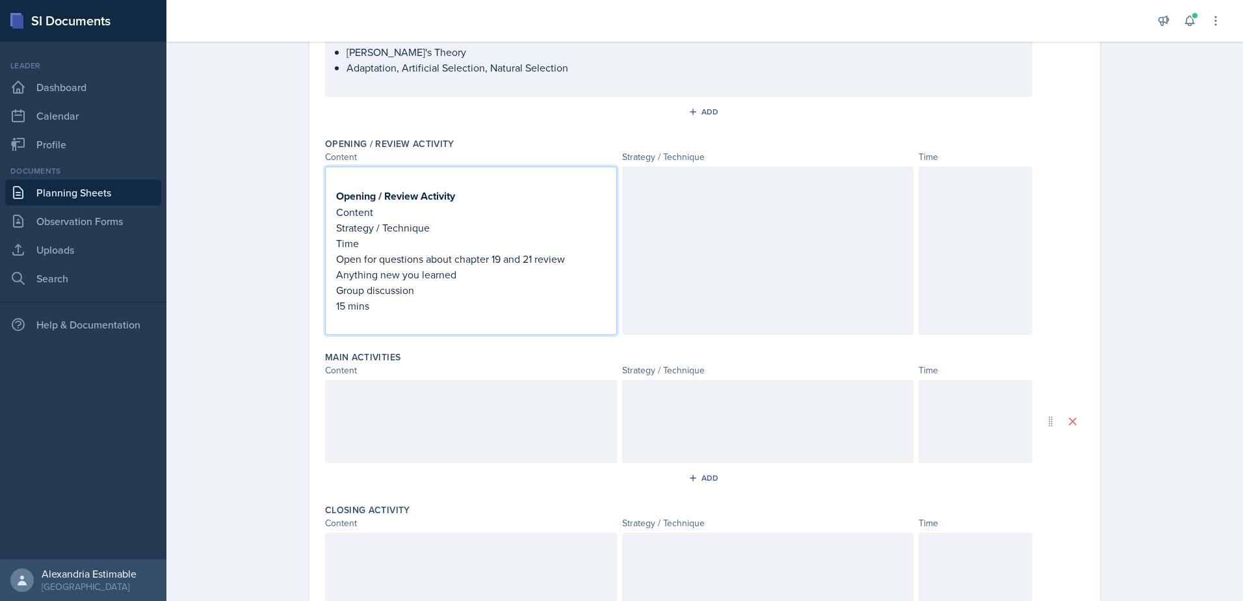
click at [969, 297] on div at bounding box center [976, 250] width 114 height 168
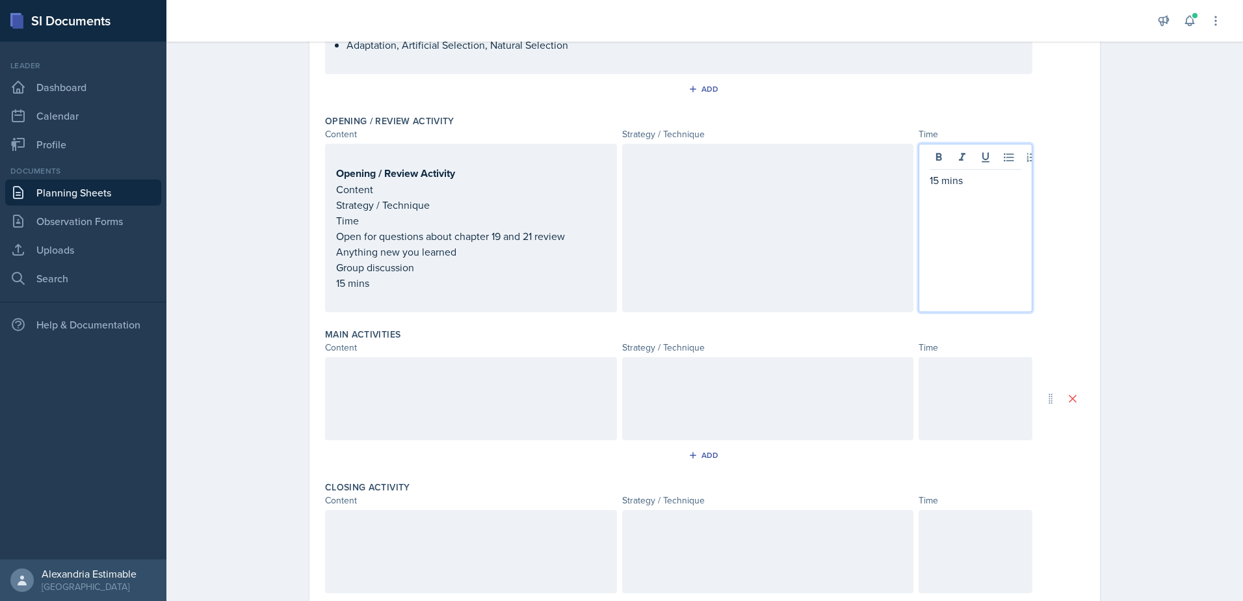
scroll to position [0, 0]
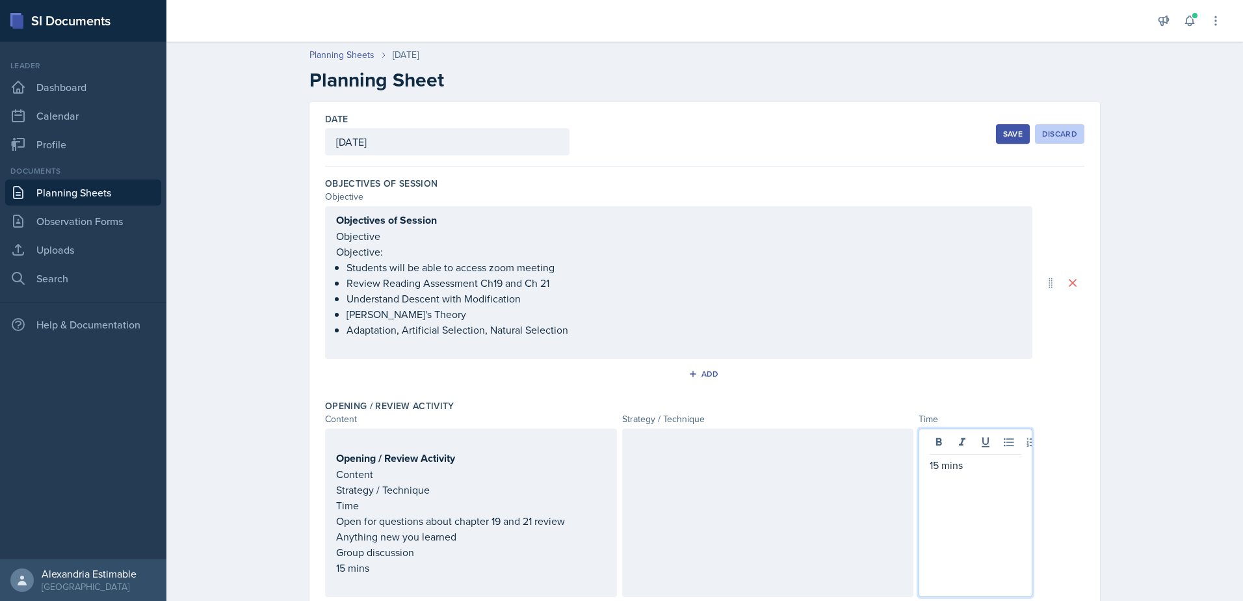
click at [1051, 133] on div "Discard" at bounding box center [1059, 134] width 35 height 10
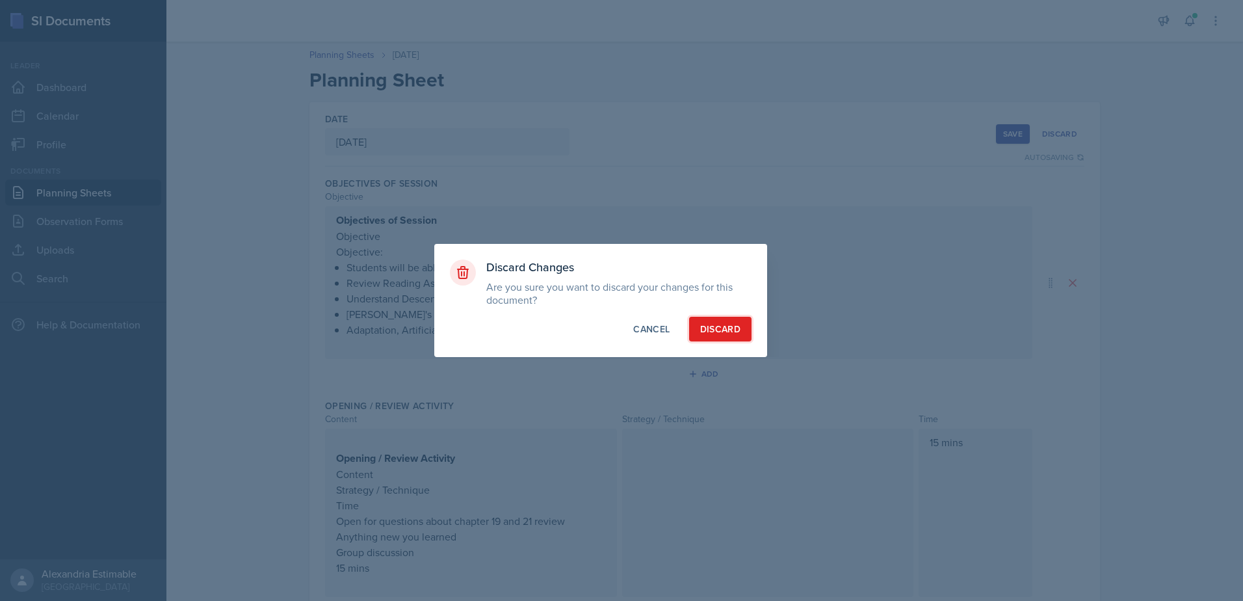
click at [723, 321] on button "Discard" at bounding box center [720, 329] width 62 height 25
